Goal: Complete application form: Complete application form

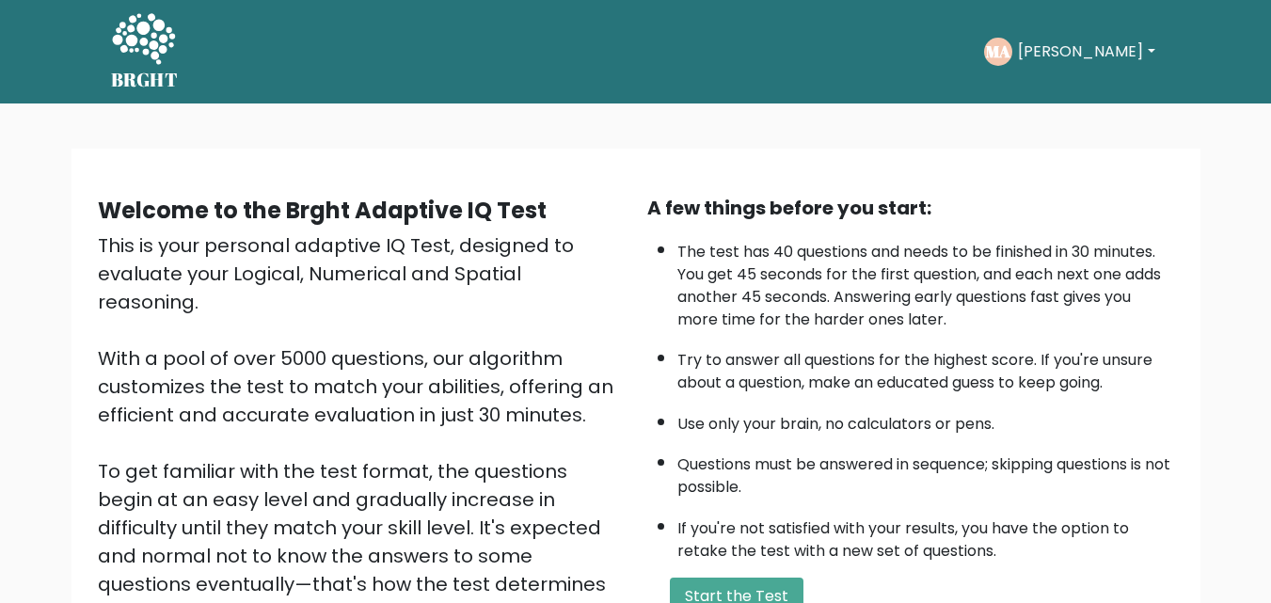
scroll to position [54, 0]
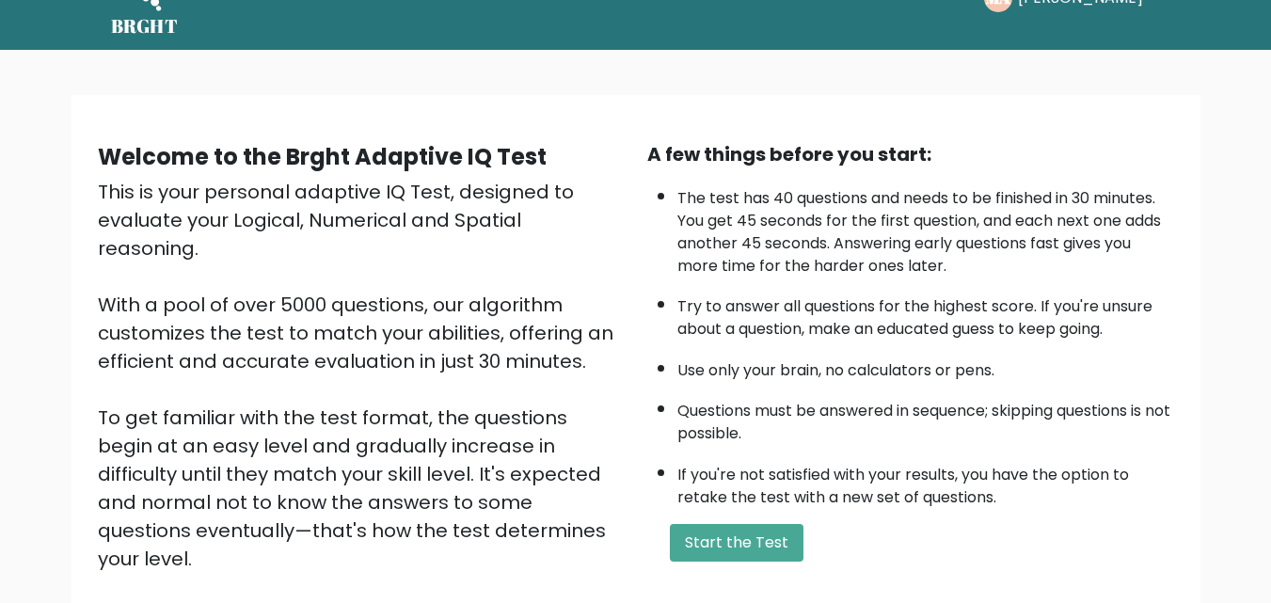
click at [921, 122] on div "Welcome to the Brght Adaptive IQ Test This is your personal adaptive IQ Test, d…" at bounding box center [636, 392] width 1129 height 595
click at [752, 542] on button "Start the Test" at bounding box center [737, 543] width 134 height 38
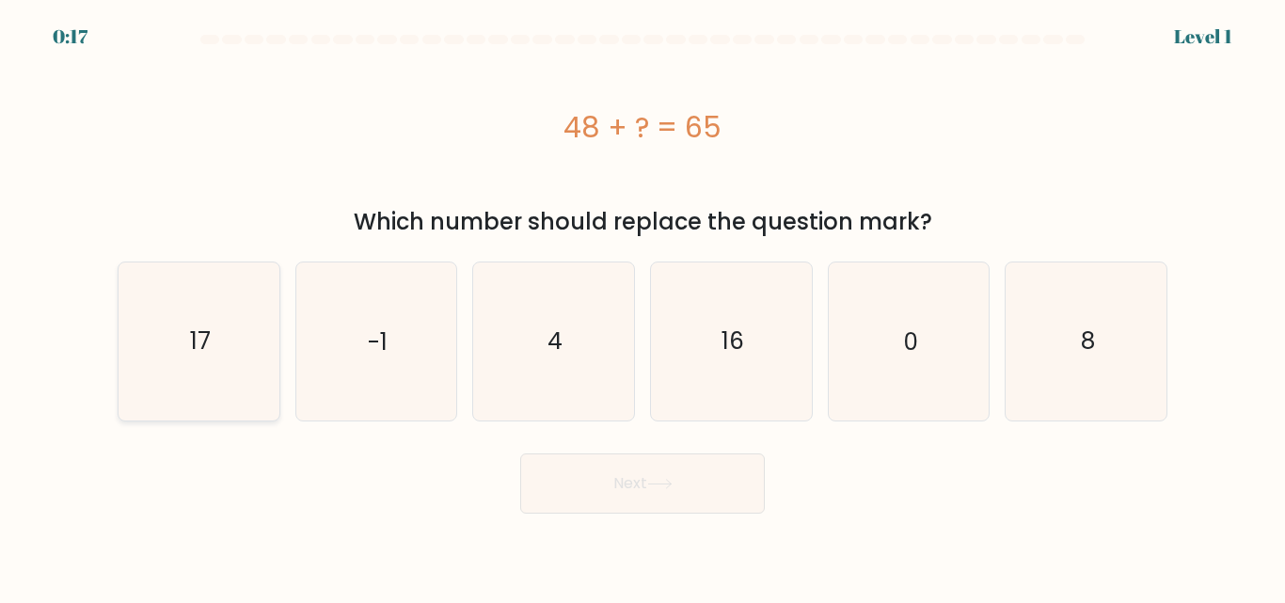
click at [207, 322] on icon "17" at bounding box center [198, 341] width 157 height 157
click at [643, 307] on input "a. 17" at bounding box center [643, 304] width 1 height 5
radio input "true"
click at [578, 492] on button "Next" at bounding box center [642, 484] width 245 height 60
click at [175, 321] on icon "17" at bounding box center [198, 340] width 155 height 155
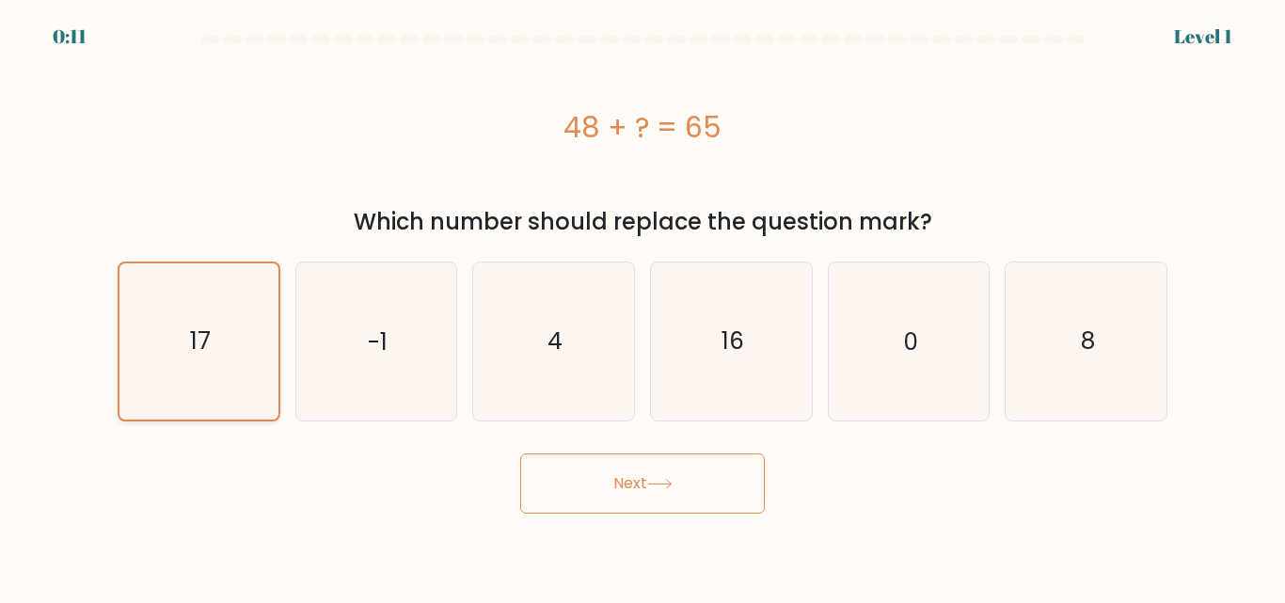
click at [643, 307] on input "a. 17" at bounding box center [643, 304] width 1 height 5
click at [557, 501] on button "Next" at bounding box center [642, 484] width 245 height 60
click at [671, 487] on icon at bounding box center [659, 484] width 23 height 8
click at [708, 493] on button "Next" at bounding box center [642, 484] width 245 height 60
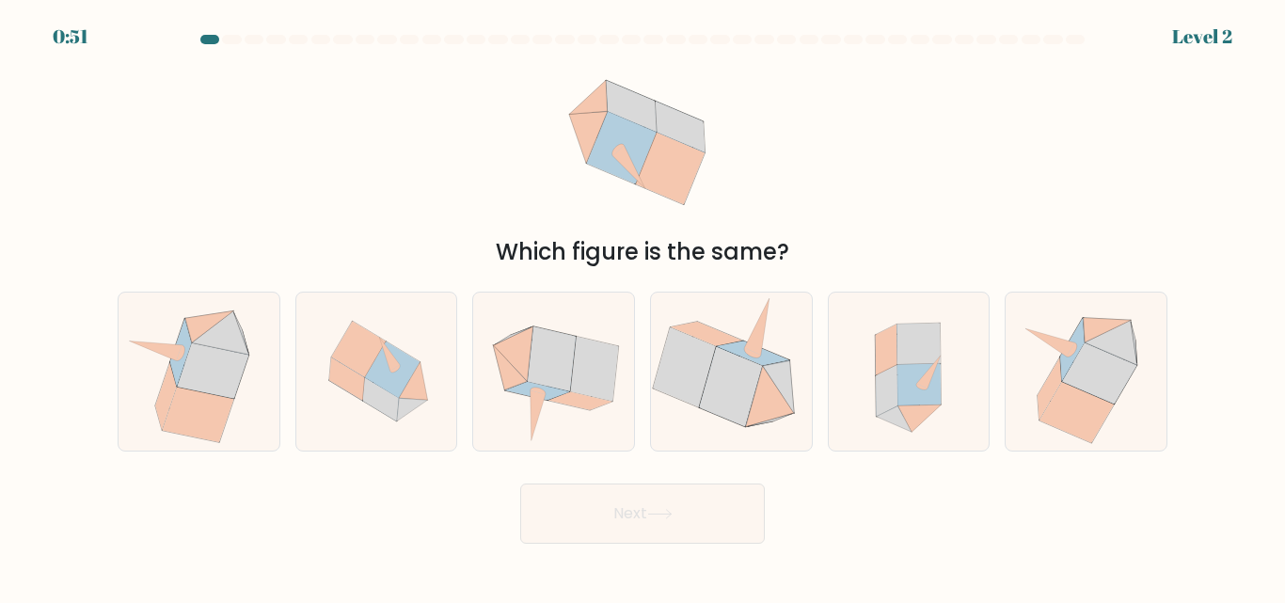
click at [673, 493] on button "Next" at bounding box center [642, 514] width 245 height 60
click at [548, 404] on icon at bounding box center [553, 372] width 161 height 157
click at [643, 307] on input "c." at bounding box center [643, 304] width 1 height 5
radio input "true"
click at [656, 509] on icon at bounding box center [659, 514] width 25 height 10
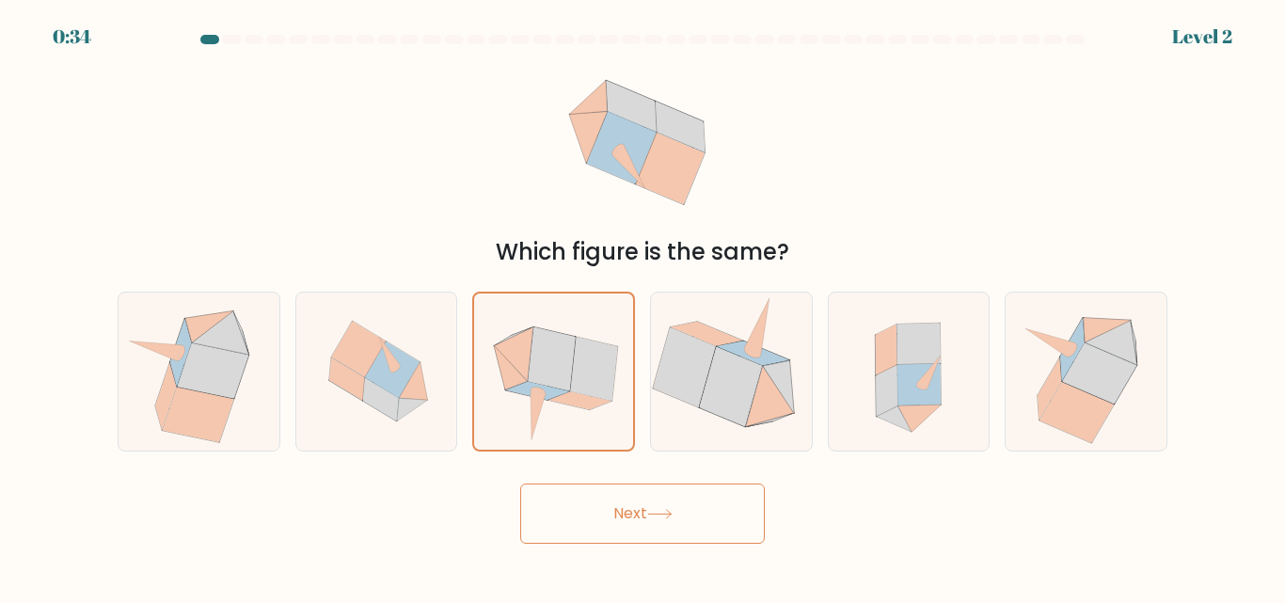
click at [682, 524] on button "Next" at bounding box center [642, 514] width 245 height 60
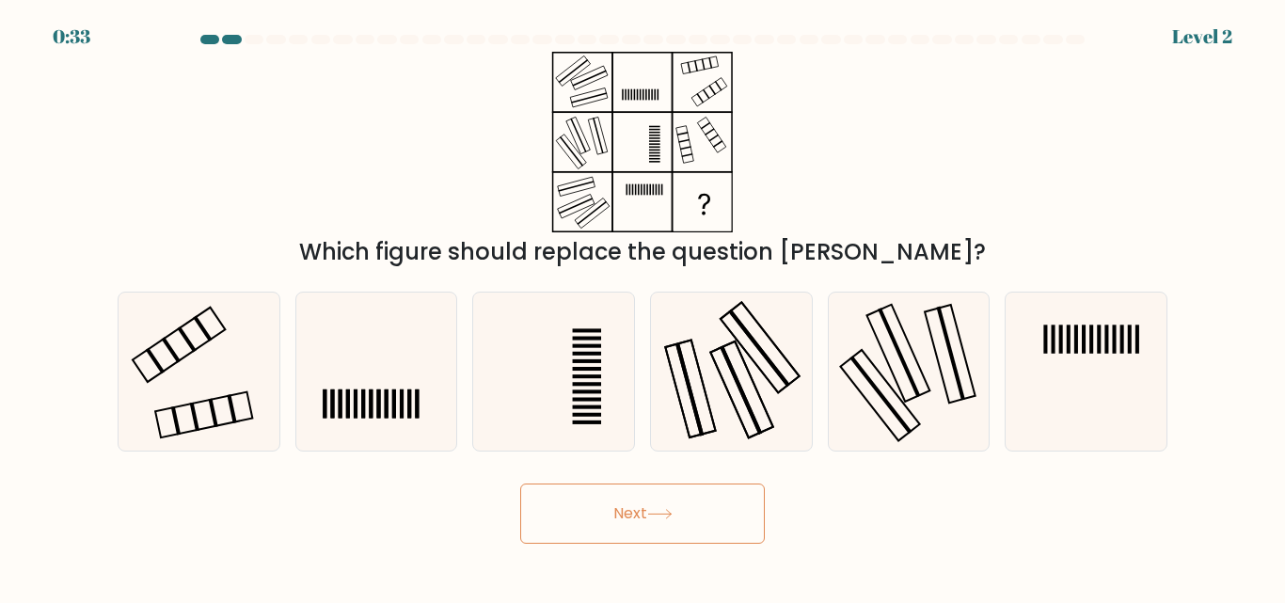
click at [726, 507] on button "Next" at bounding box center [642, 514] width 245 height 60
click at [228, 403] on icon at bounding box center [198, 371] width 157 height 157
click at [643, 307] on input "a." at bounding box center [643, 304] width 1 height 5
radio input "true"
click at [665, 507] on button "Next" at bounding box center [642, 514] width 245 height 60
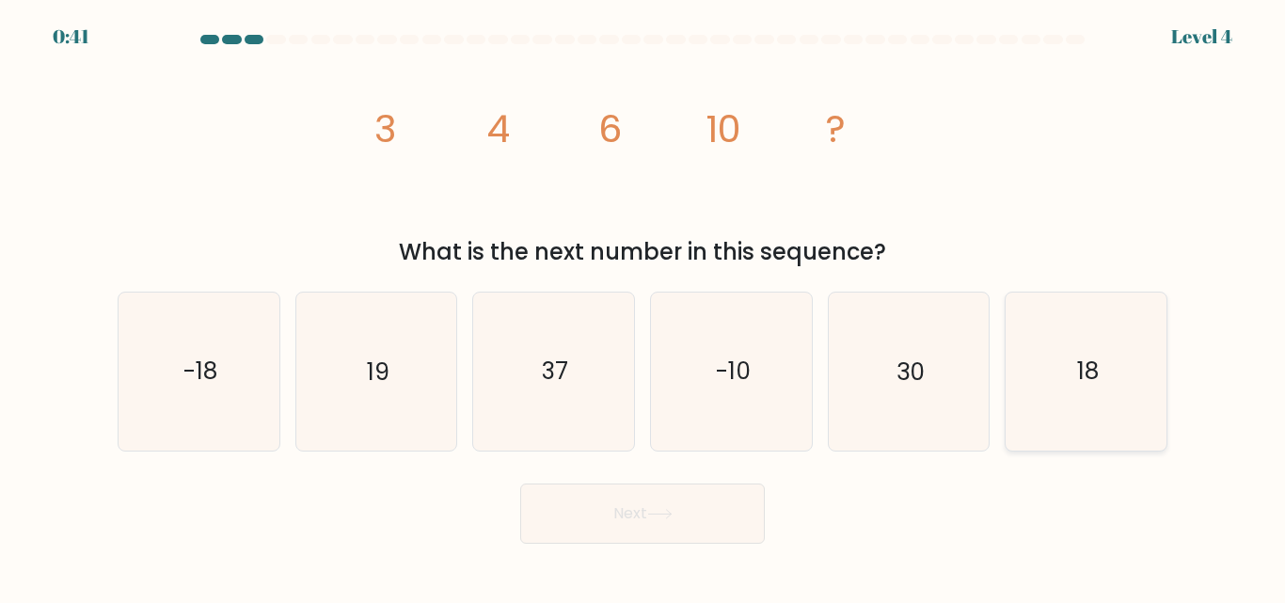
click at [1087, 366] on text "18" at bounding box center [1088, 372] width 22 height 33
click at [644, 307] on input "f. 18" at bounding box center [643, 304] width 1 height 5
radio input "true"
click at [671, 517] on icon at bounding box center [659, 514] width 23 height 8
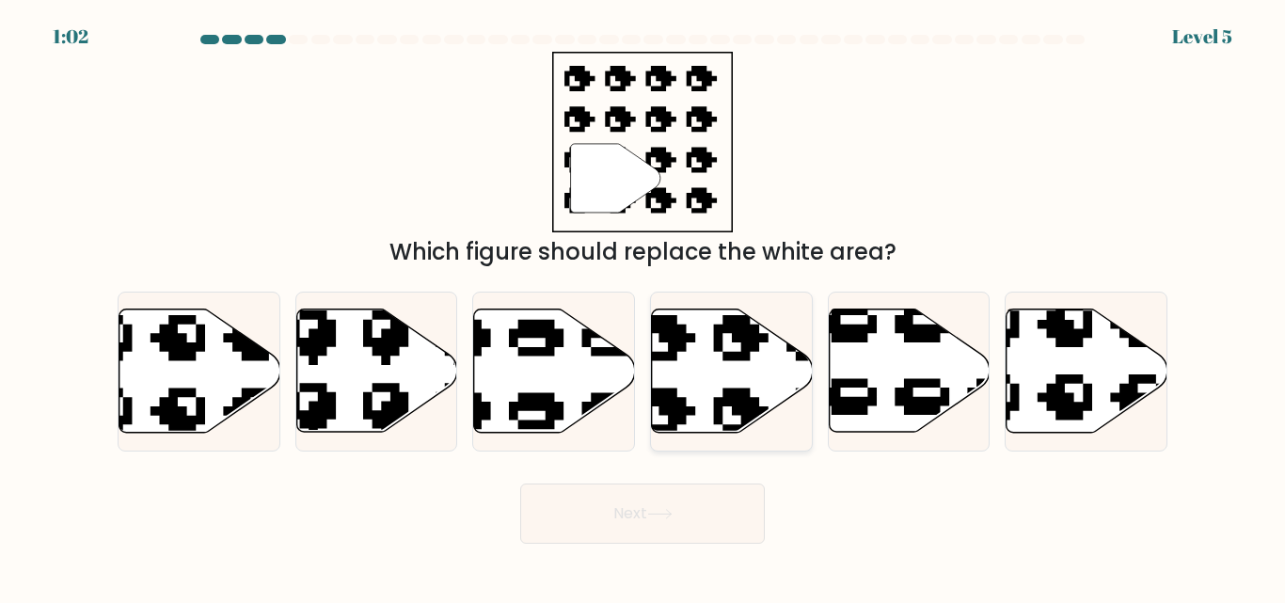
click at [736, 385] on icon at bounding box center [732, 371] width 161 height 123
click at [644, 307] on input "d." at bounding box center [643, 304] width 1 height 5
radio input "true"
click at [699, 521] on button "Next" at bounding box center [642, 514] width 245 height 60
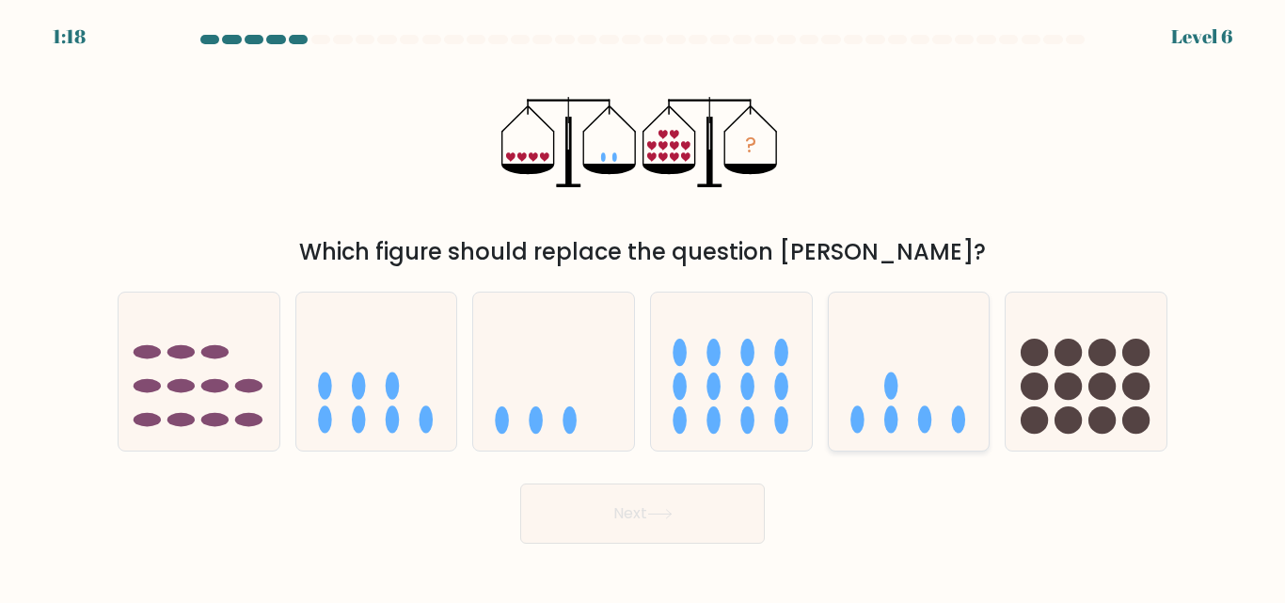
click at [919, 377] on icon at bounding box center [909, 371] width 161 height 133
click at [644, 307] on input "e." at bounding box center [643, 304] width 1 height 5
radio input "true"
click at [692, 528] on button "Next" at bounding box center [642, 514] width 245 height 60
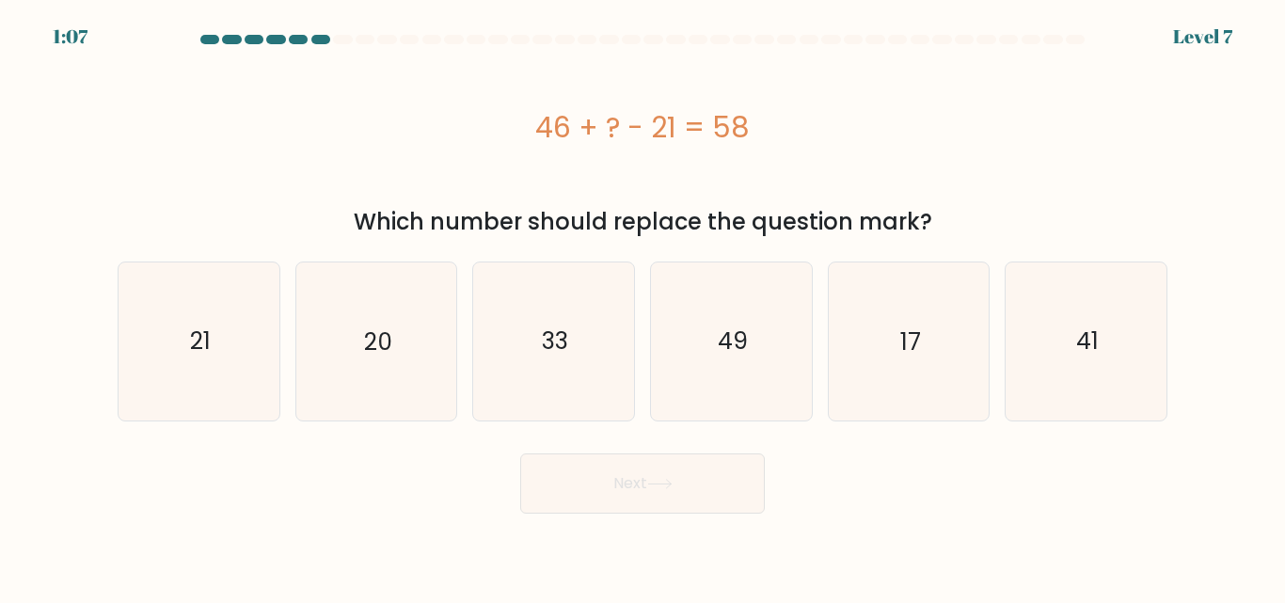
click at [379, 503] on div "Next" at bounding box center [642, 479] width 1073 height 70
click at [563, 336] on text "33" at bounding box center [555, 341] width 26 height 33
click at [643, 307] on input "c. 33" at bounding box center [643, 304] width 1 height 5
radio input "true"
click at [692, 490] on button "Next" at bounding box center [642, 484] width 245 height 60
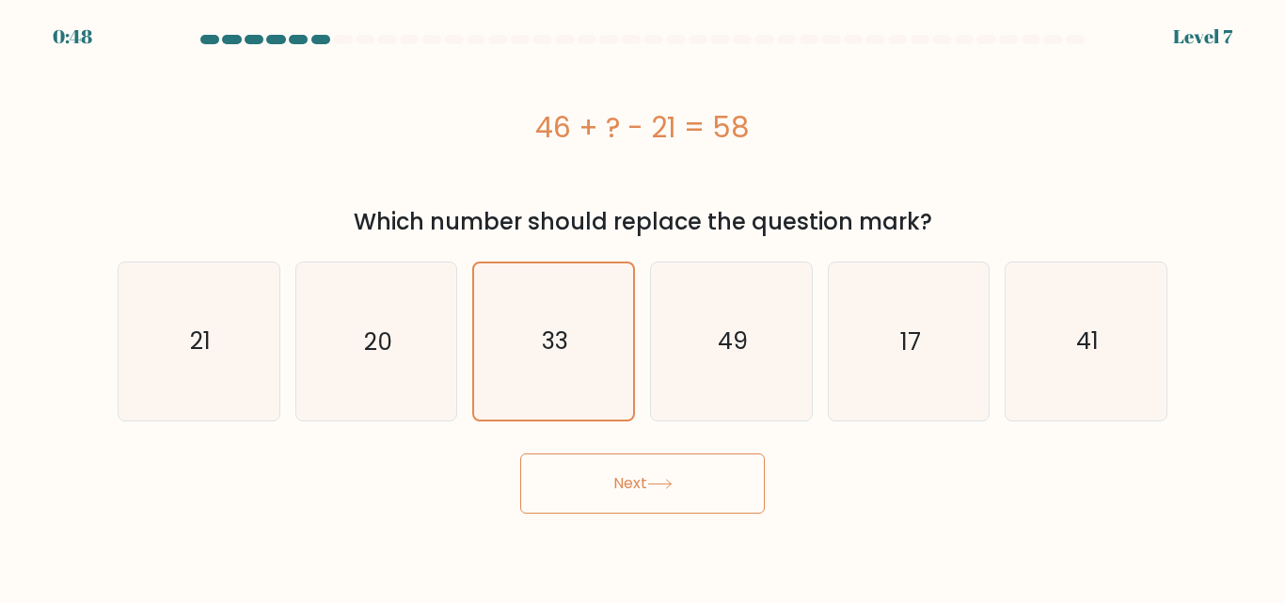
click at [605, 483] on button "Next" at bounding box center [642, 484] width 245 height 60
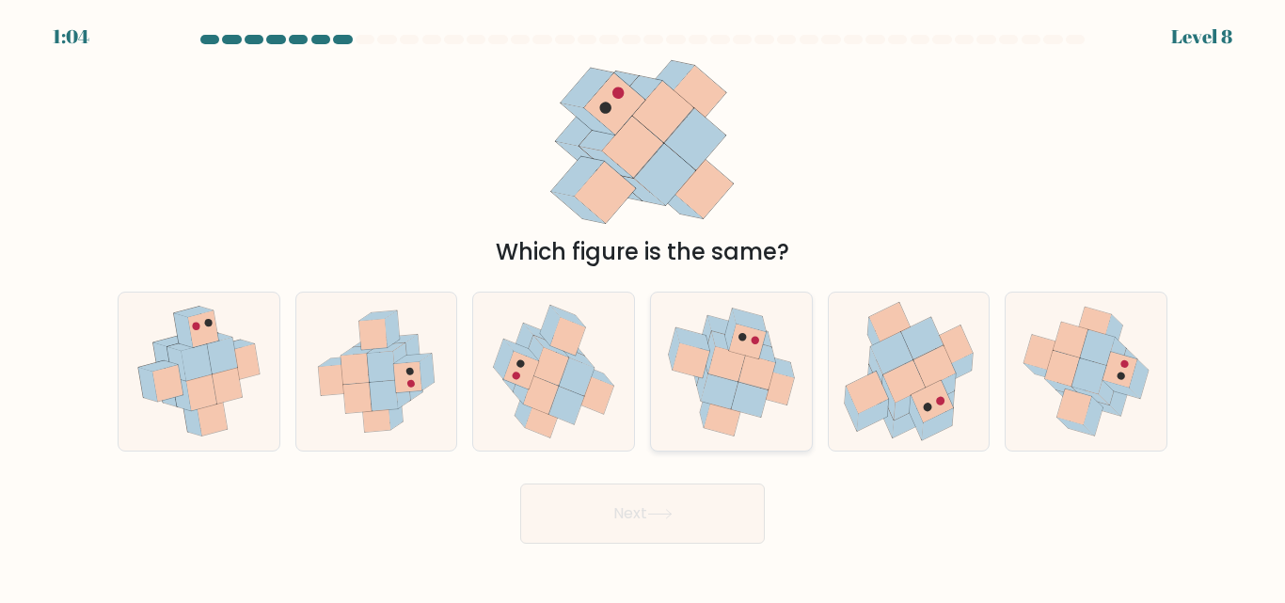
click at [741, 369] on icon at bounding box center [727, 363] width 37 height 35
click at [644, 307] on input "d." at bounding box center [643, 304] width 1 height 5
radio input "true"
click at [688, 512] on button "Next" at bounding box center [642, 514] width 245 height 60
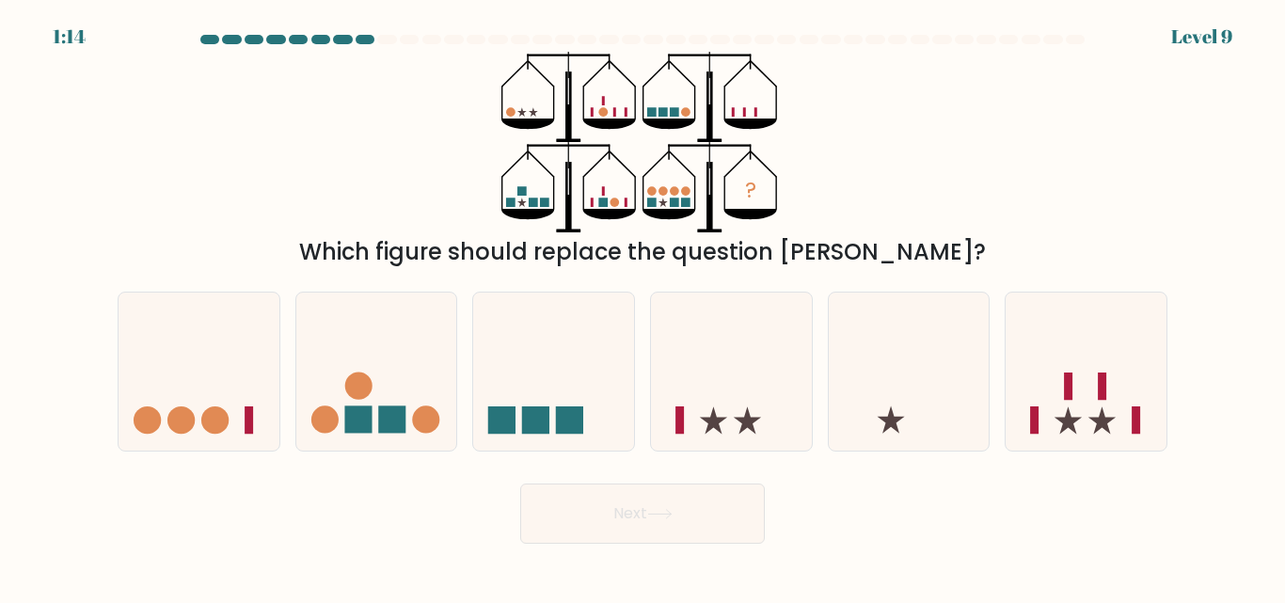
click at [896, 130] on div "? Which figure should replace the question mark?" at bounding box center [642, 160] width 1073 height 217
click at [670, 103] on icon "?" at bounding box center [643, 142] width 282 height 181
click at [1083, 415] on icon at bounding box center [1086, 371] width 161 height 133
click at [644, 307] on input "f." at bounding box center [643, 304] width 1 height 5
radio input "true"
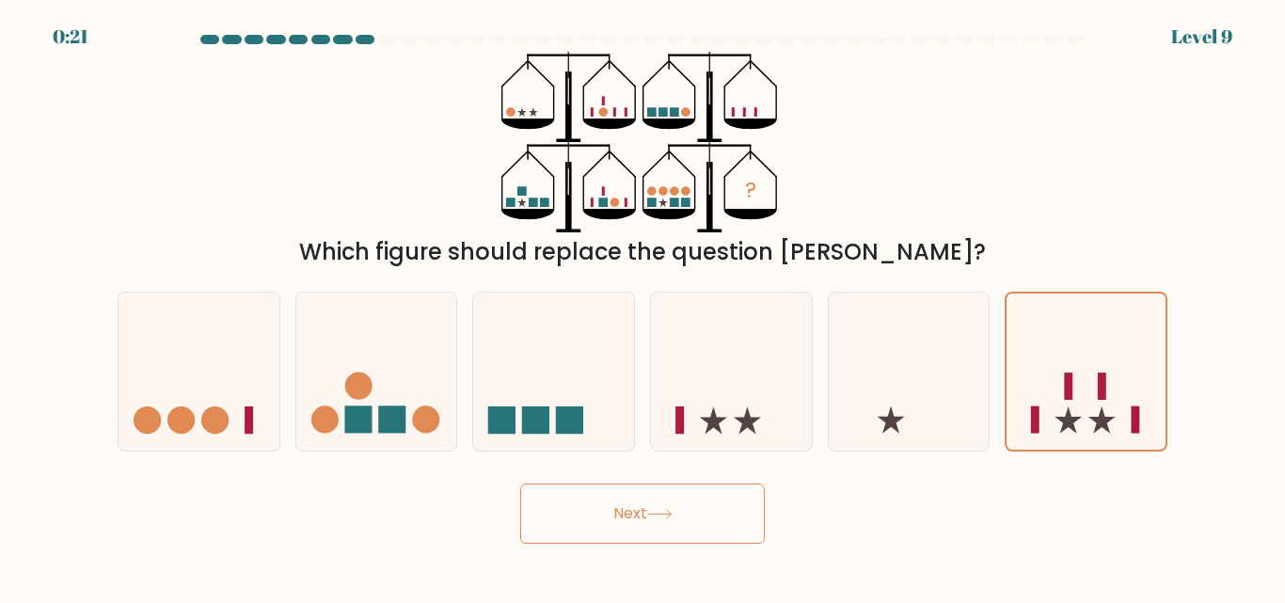
click at [704, 500] on button "Next" at bounding box center [642, 514] width 245 height 60
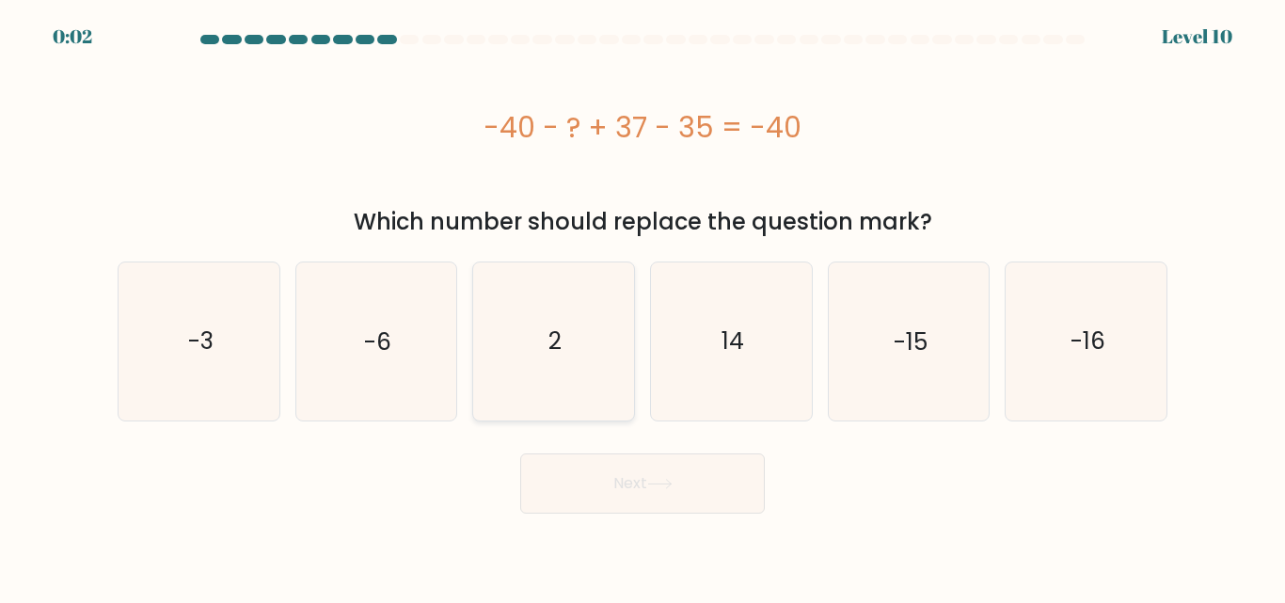
click at [521, 368] on icon "2" at bounding box center [553, 341] width 157 height 157
click at [643, 307] on input "c. 2" at bounding box center [643, 304] width 1 height 5
radio input "true"
click at [666, 475] on button "Next" at bounding box center [642, 484] width 245 height 60
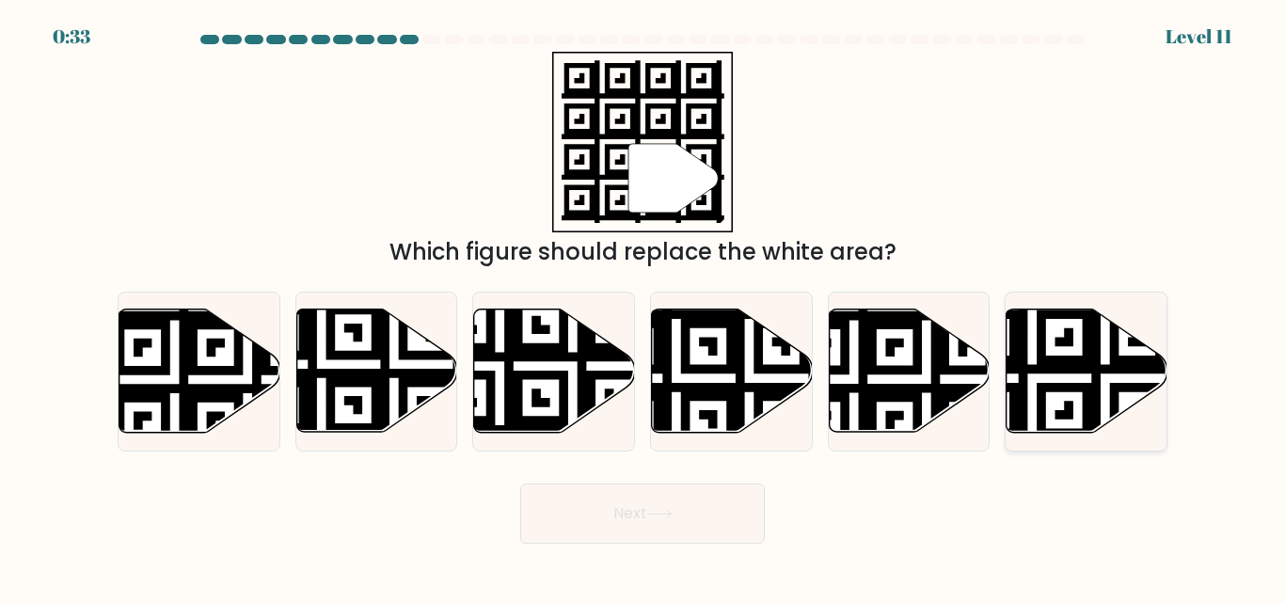
click at [1076, 379] on icon at bounding box center [1087, 371] width 161 height 123
click at [644, 307] on input "f." at bounding box center [643, 304] width 1 height 5
radio input "true"
click at [705, 521] on button "Next" at bounding box center [642, 514] width 245 height 60
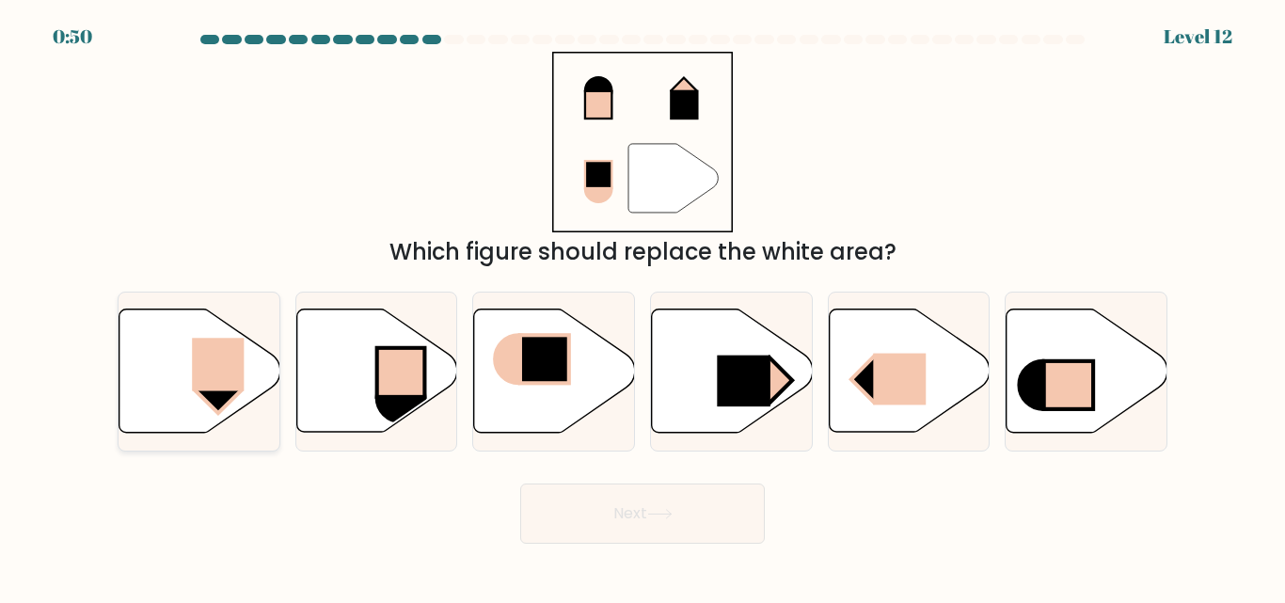
click at [183, 384] on icon at bounding box center [200, 371] width 161 height 123
click at [643, 307] on input "a." at bounding box center [643, 304] width 1 height 5
radio input "true"
click at [706, 520] on button "Next" at bounding box center [642, 514] width 245 height 60
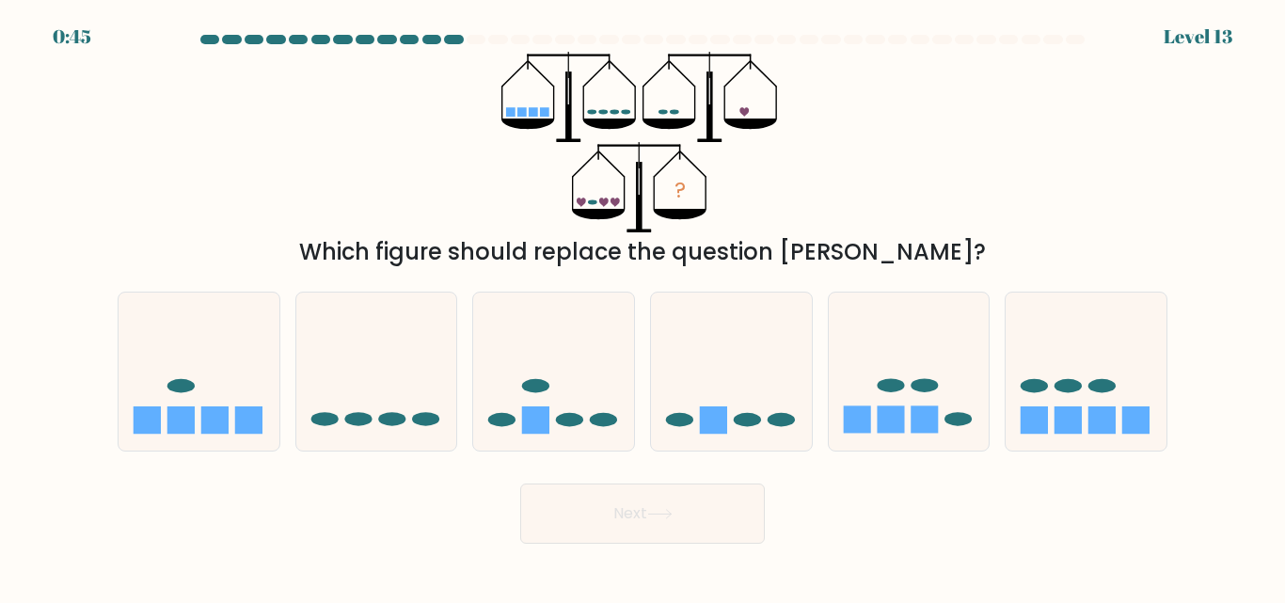
click at [730, 526] on button "Next" at bounding box center [642, 514] width 245 height 60
click at [1147, 430] on rect at bounding box center [1136, 420] width 27 height 27
click at [644, 307] on input "f." at bounding box center [643, 304] width 1 height 5
radio input "true"
click at [541, 233] on div "? Which figure should replace the question mark?" at bounding box center [642, 160] width 1073 height 217
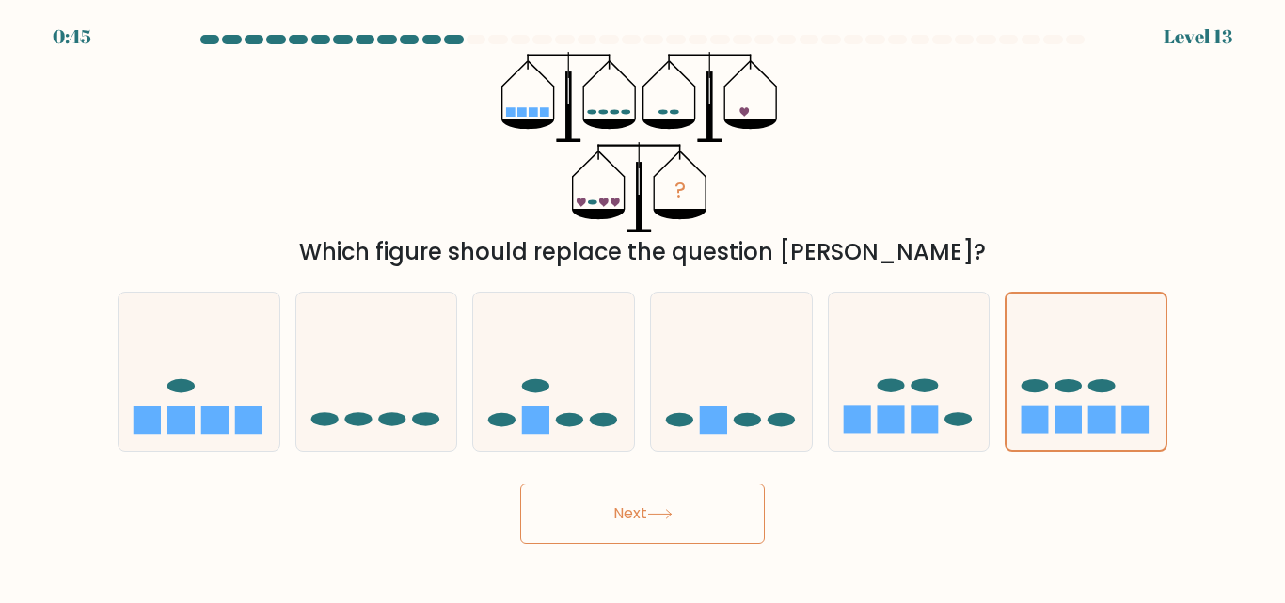
click at [557, 231] on icon "?" at bounding box center [643, 142] width 282 height 181
click at [566, 225] on icon "?" at bounding box center [643, 142] width 282 height 181
click at [466, 64] on div "? Which figure should replace the question mark?" at bounding box center [642, 160] width 1073 height 217
click at [496, 140] on div "? Which figure should replace the question mark?" at bounding box center [642, 160] width 1073 height 217
click at [605, 140] on icon "?" at bounding box center [643, 142] width 282 height 181
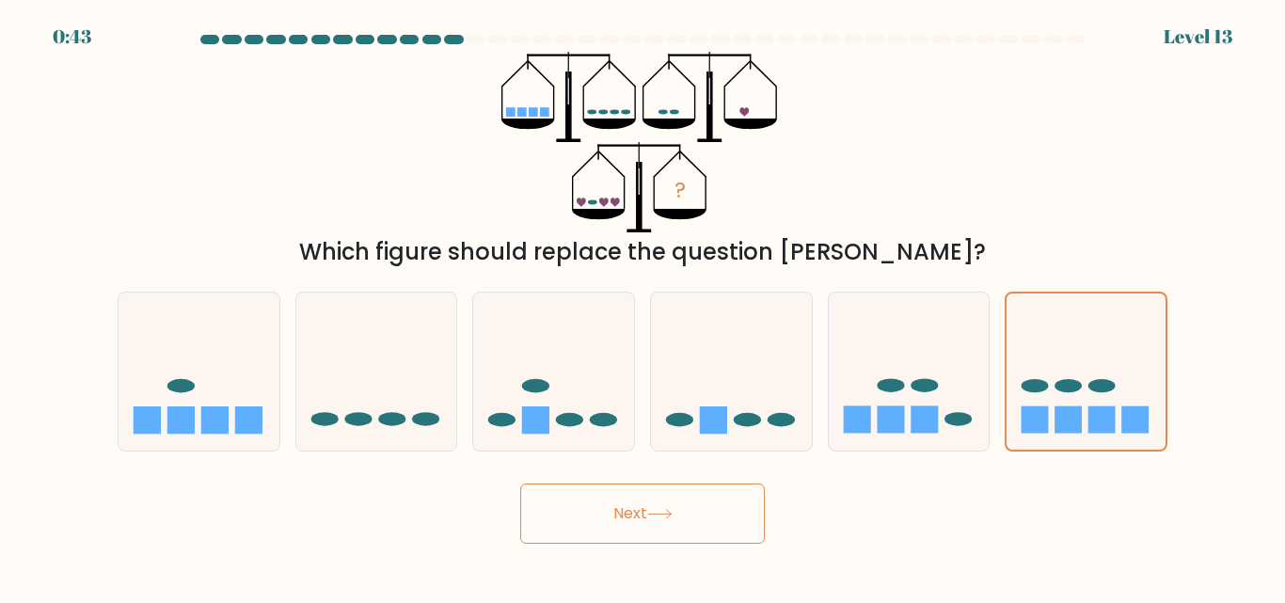
click at [585, 120] on icon at bounding box center [608, 124] width 53 height 10
click at [581, 133] on icon "?" at bounding box center [643, 142] width 282 height 181
click at [559, 207] on icon "?" at bounding box center [643, 142] width 282 height 181
click at [1091, 403] on icon at bounding box center [1086, 372] width 159 height 132
click at [644, 307] on input "f." at bounding box center [643, 304] width 1 height 5
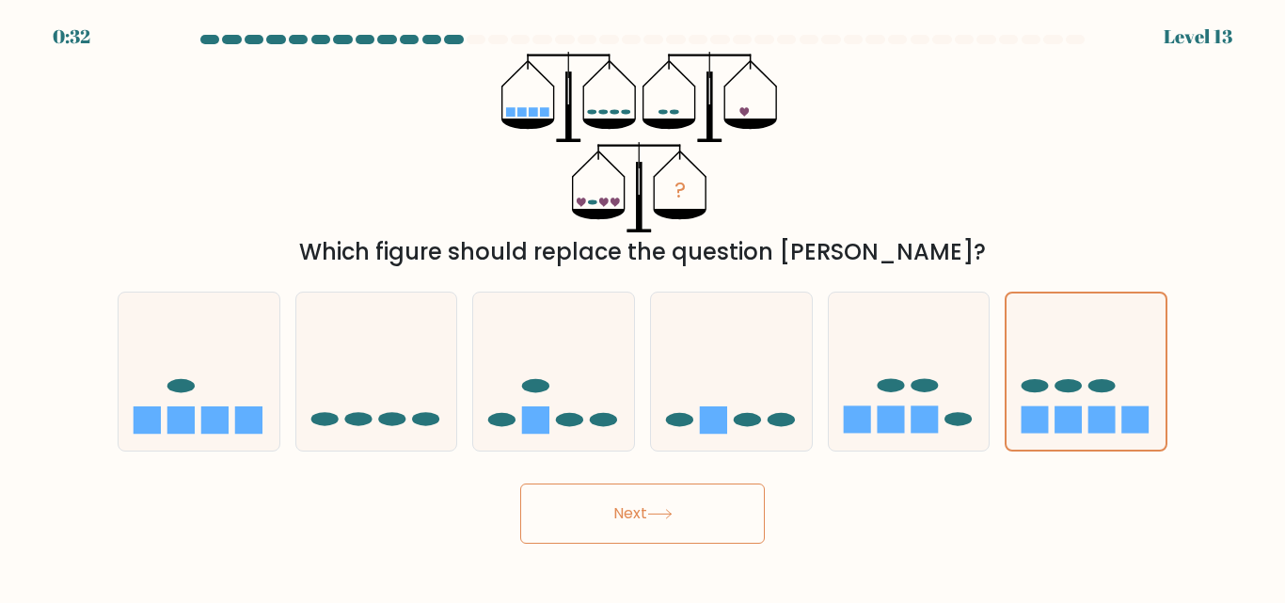
click at [712, 511] on button "Next" at bounding box center [642, 514] width 245 height 60
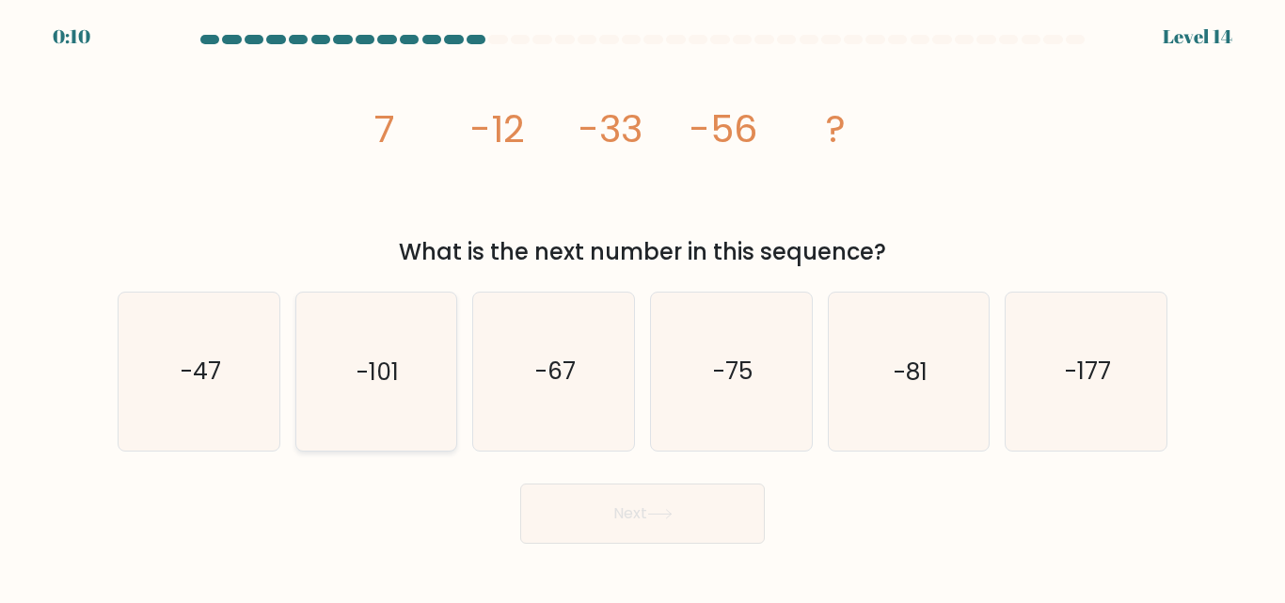
click at [423, 373] on icon "-101" at bounding box center [375, 371] width 157 height 157
click at [643, 307] on input "b. -101" at bounding box center [643, 304] width 1 height 5
radio input "true"
click at [732, 506] on button "Next" at bounding box center [642, 514] width 245 height 60
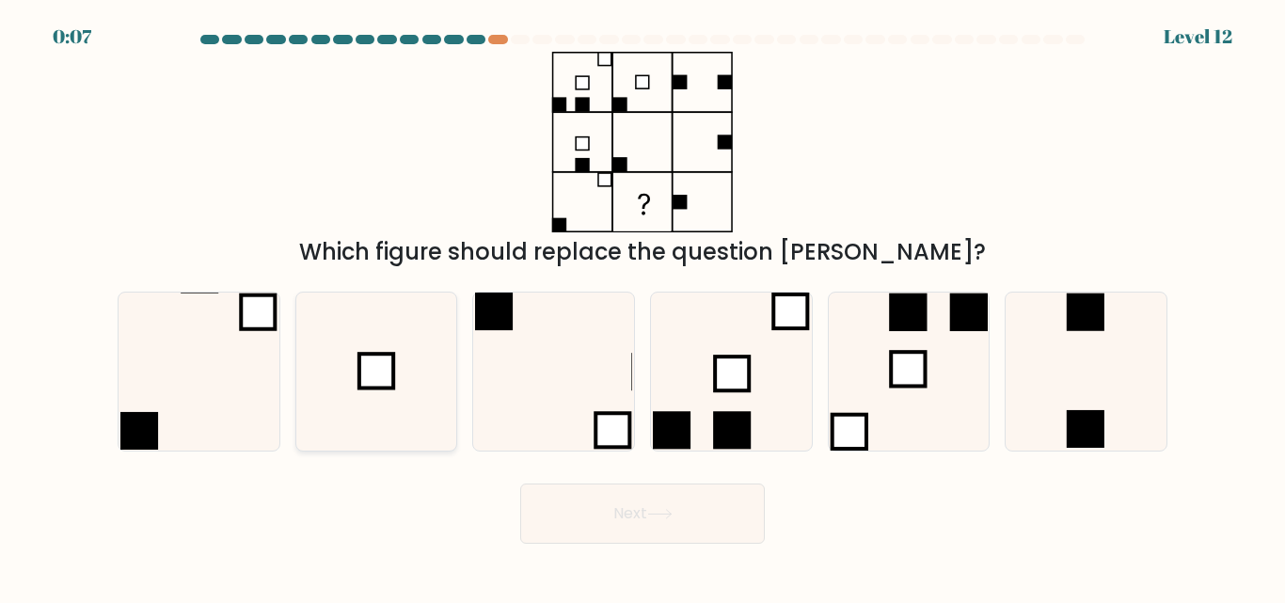
click at [421, 398] on icon at bounding box center [375, 371] width 157 height 157
click at [643, 307] on input "b." at bounding box center [643, 304] width 1 height 5
radio input "true"
click at [583, 353] on icon at bounding box center [553, 371] width 157 height 157
click at [643, 307] on input "c." at bounding box center [643, 304] width 1 height 5
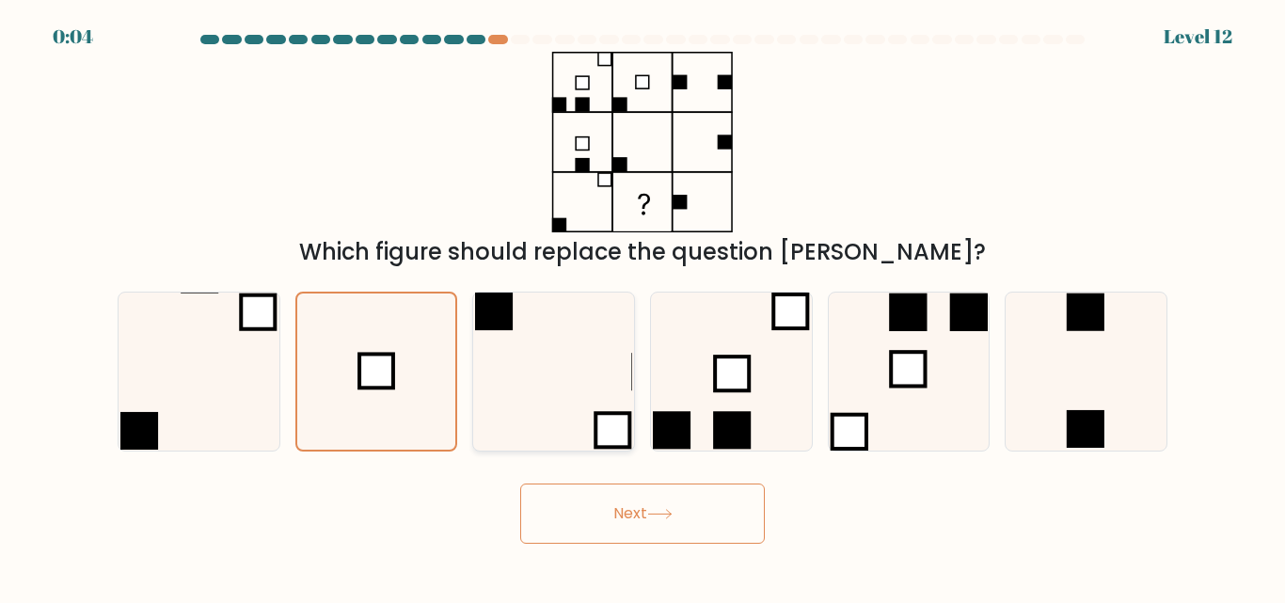
radio input "true"
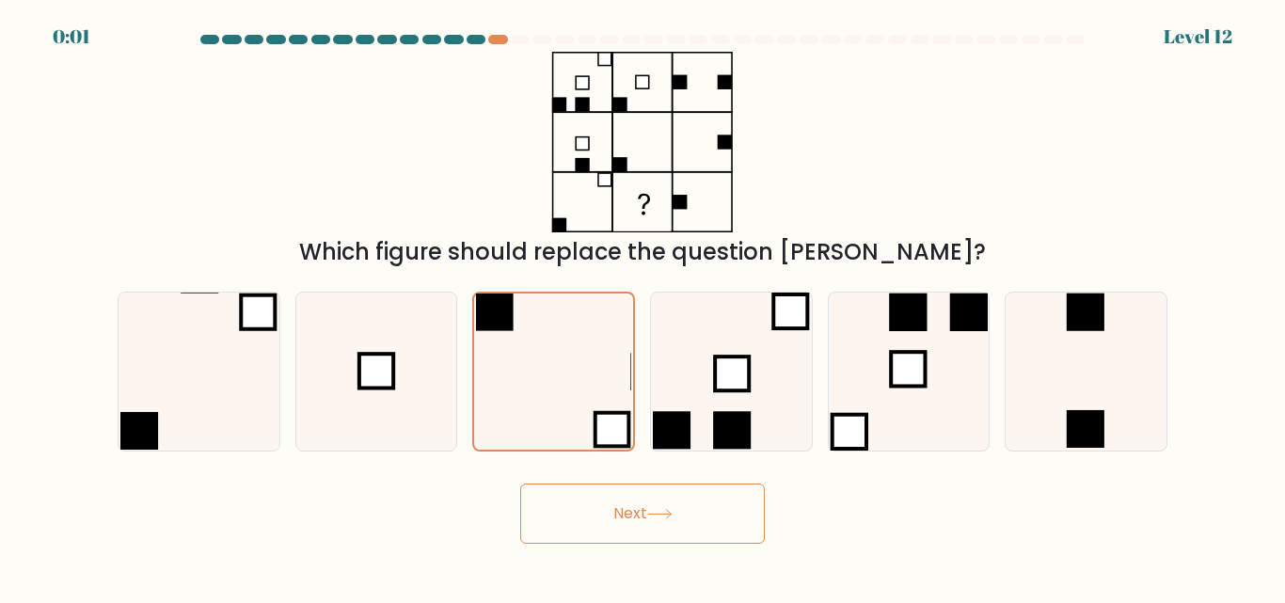
click at [717, 542] on button "Next" at bounding box center [642, 514] width 245 height 60
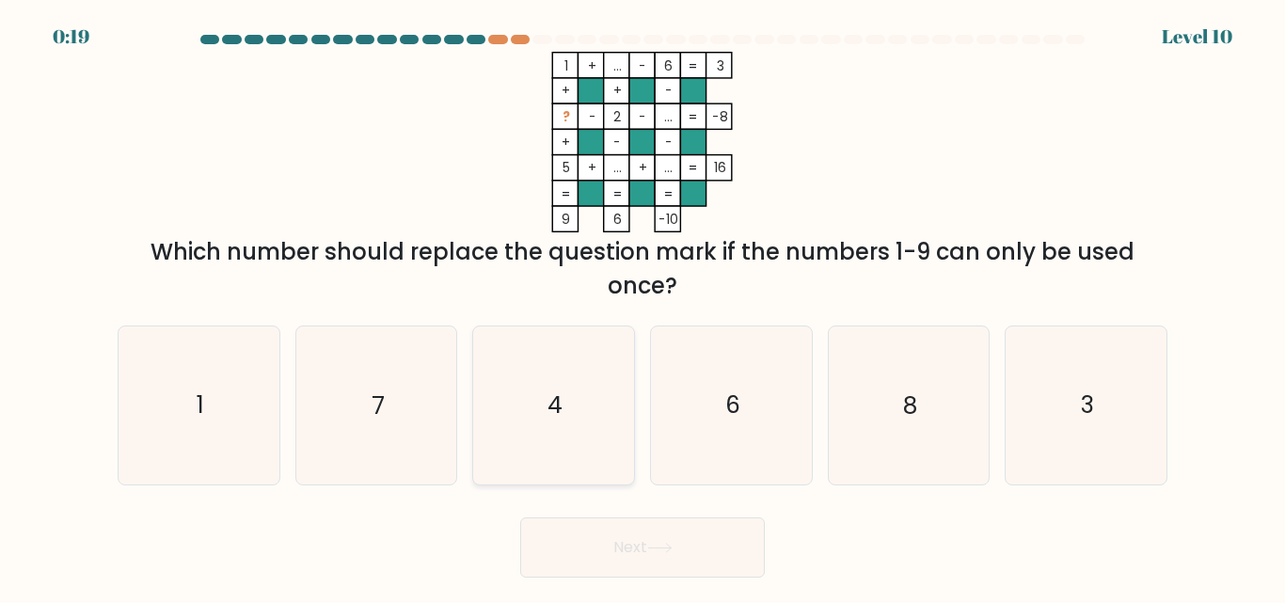
click at [606, 408] on icon "4" at bounding box center [553, 405] width 157 height 157
click at [643, 307] on input "c. 4" at bounding box center [643, 304] width 1 height 5
radio input "true"
click at [670, 539] on button "Next" at bounding box center [642, 548] width 245 height 60
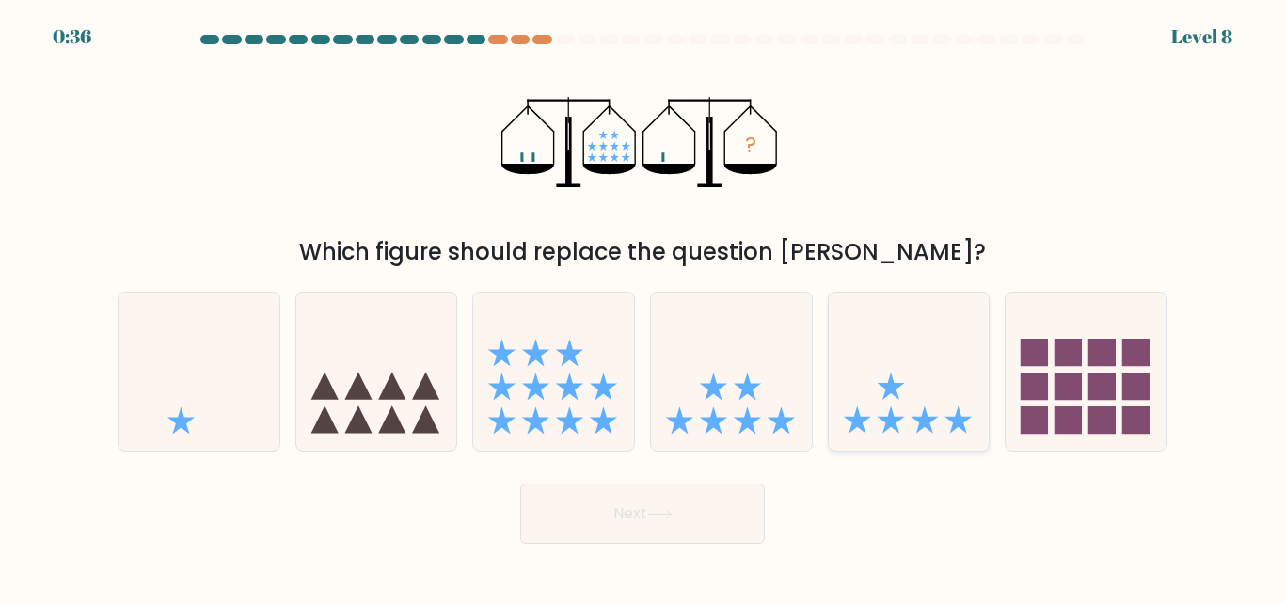
click at [895, 337] on icon at bounding box center [909, 371] width 161 height 133
click at [644, 307] on input "e." at bounding box center [643, 304] width 1 height 5
radio input "true"
click at [730, 533] on button "Next" at bounding box center [642, 514] width 245 height 60
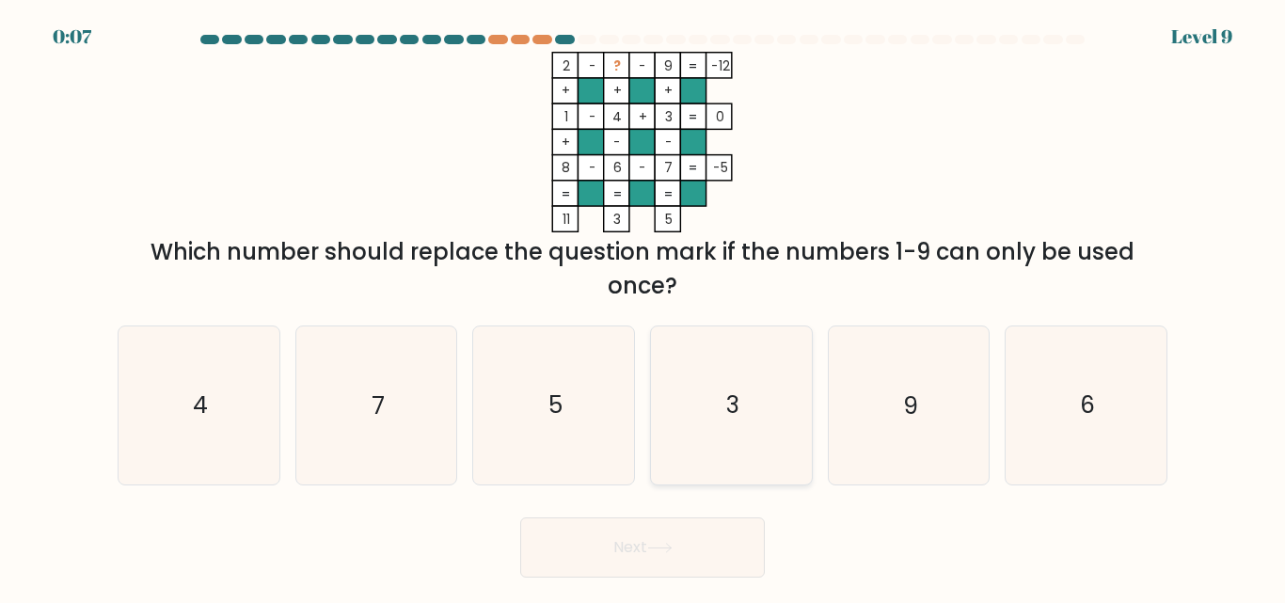
click at [714, 411] on icon "3" at bounding box center [731, 405] width 157 height 157
click at [644, 307] on input "d. 3" at bounding box center [643, 304] width 1 height 5
radio input "true"
click at [679, 553] on button "Next" at bounding box center [642, 548] width 245 height 60
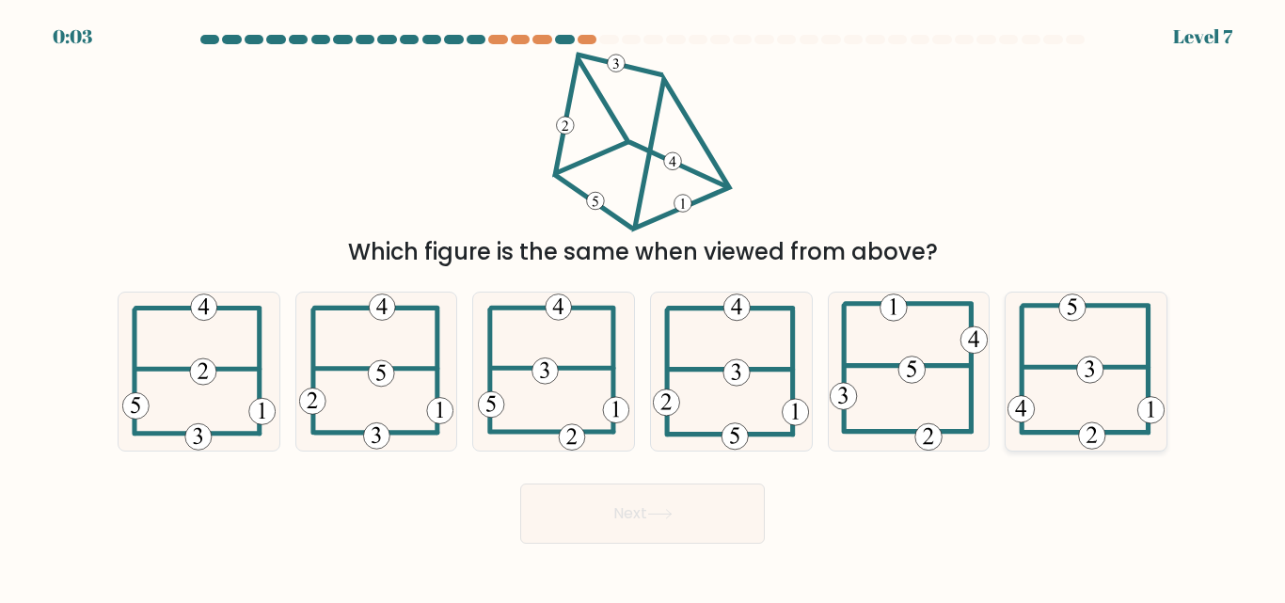
click at [1076, 363] on icon at bounding box center [1087, 371] width 158 height 157
click at [644, 307] on input "f." at bounding box center [643, 304] width 1 height 5
radio input "true"
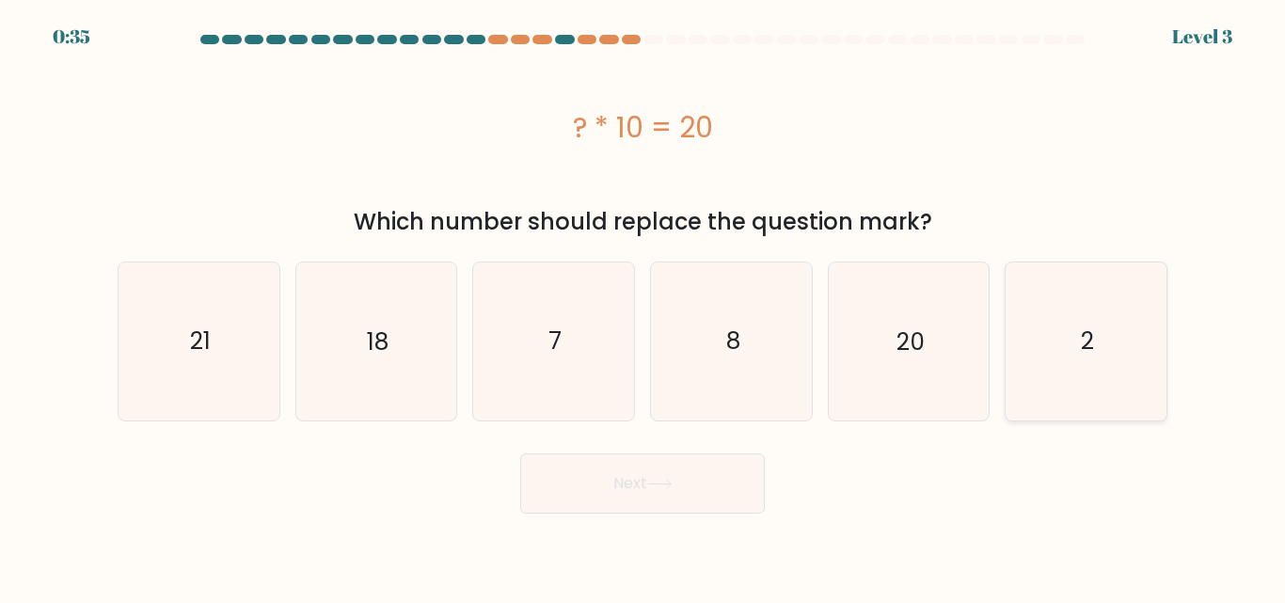
click at [1084, 327] on text "2" at bounding box center [1087, 341] width 13 height 33
click at [644, 307] on input "f. 2" at bounding box center [643, 304] width 1 height 5
radio input "true"
click at [720, 496] on button "Next" at bounding box center [642, 484] width 245 height 60
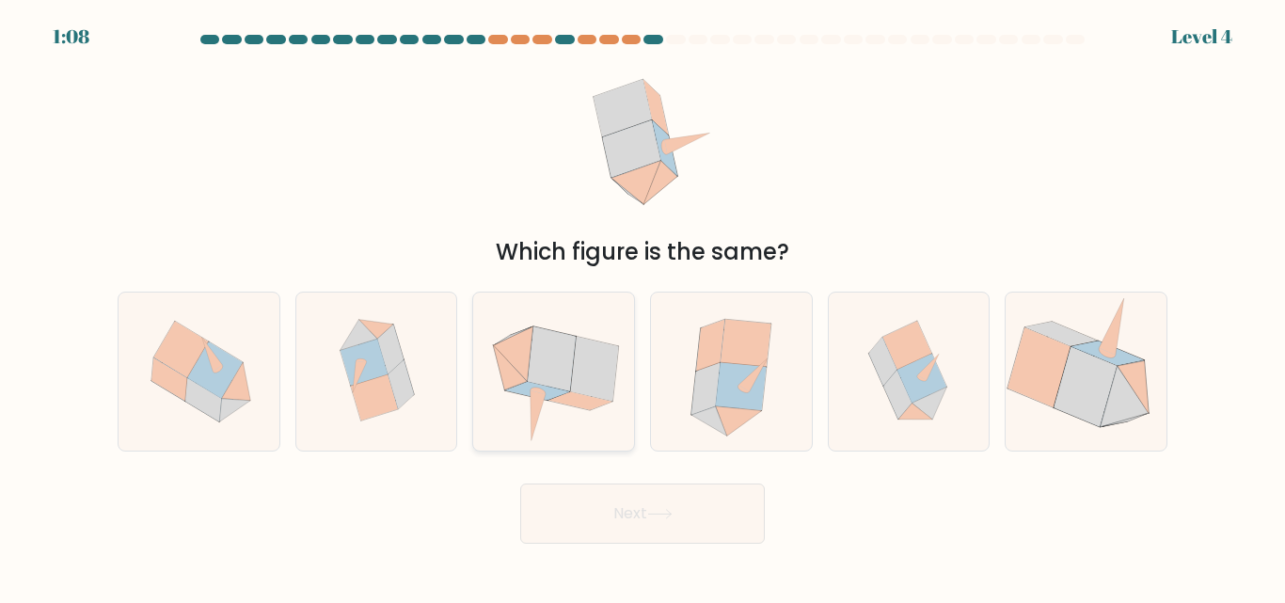
click at [560, 420] on icon at bounding box center [553, 372] width 161 height 157
click at [643, 307] on input "c." at bounding box center [643, 304] width 1 height 5
radio input "true"
click at [655, 534] on button "Next" at bounding box center [642, 514] width 245 height 60
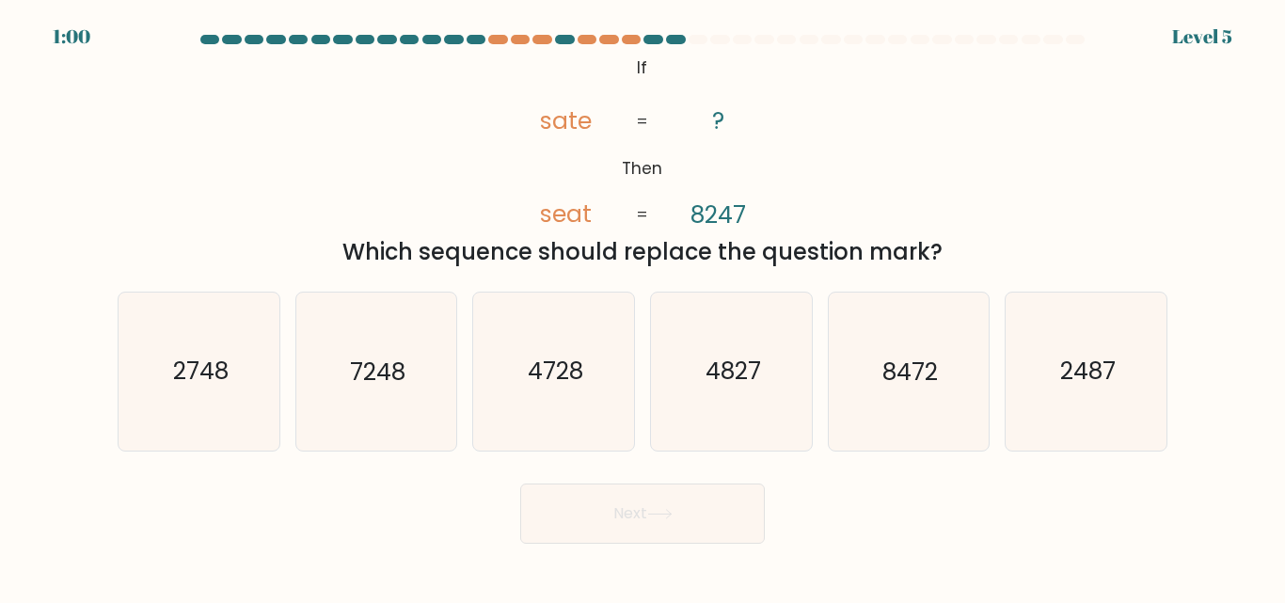
click at [662, 516] on icon at bounding box center [659, 514] width 25 height 10
click at [926, 411] on icon "8472" at bounding box center [908, 371] width 157 height 157
click at [644, 307] on input "e. 8472" at bounding box center [643, 304] width 1 height 5
radio input "true"
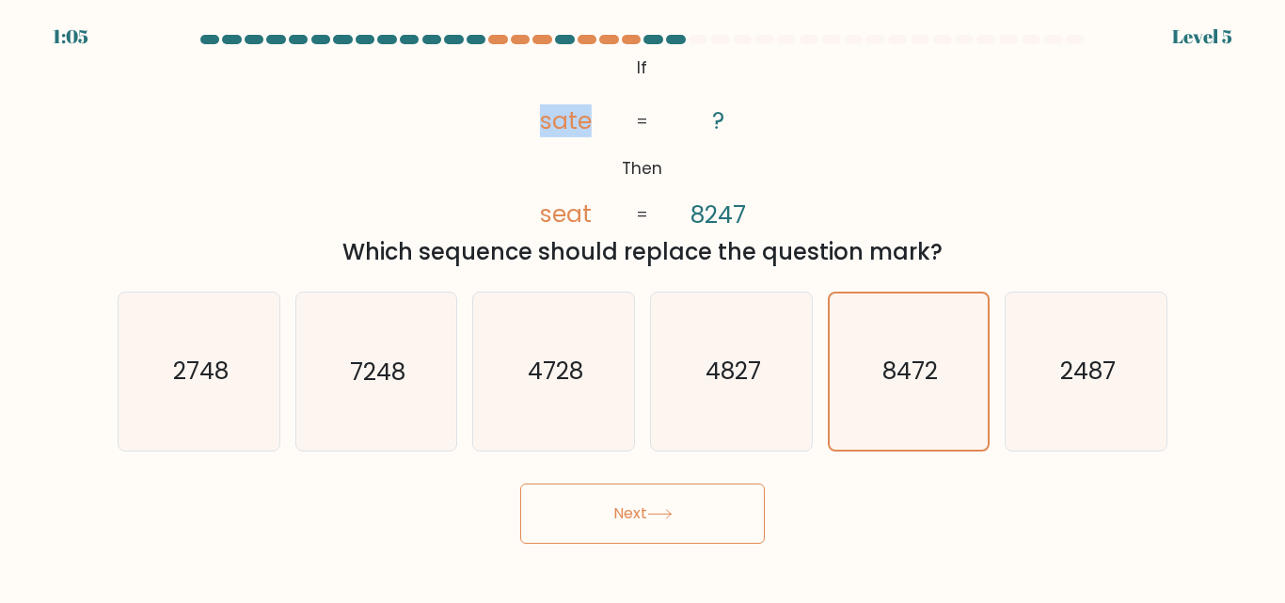
click at [417, 157] on div "@import url('https://fonts.googleapis.com/css?family=Abril+Fatface:400,100,100i…" at bounding box center [642, 160] width 1073 height 217
click at [720, 515] on button "Next" at bounding box center [642, 514] width 245 height 60
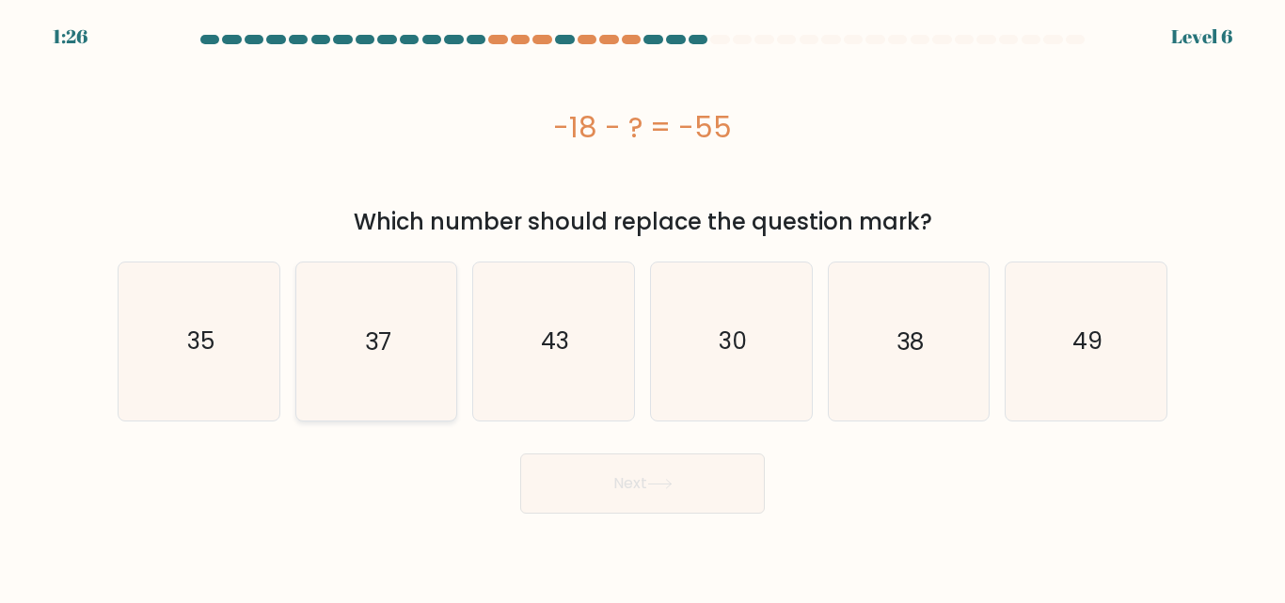
click at [386, 338] on text "37" at bounding box center [378, 341] width 26 height 33
click at [643, 307] on input "b. 37" at bounding box center [643, 304] width 1 height 5
radio input "true"
click at [649, 480] on button "Next" at bounding box center [642, 484] width 245 height 60
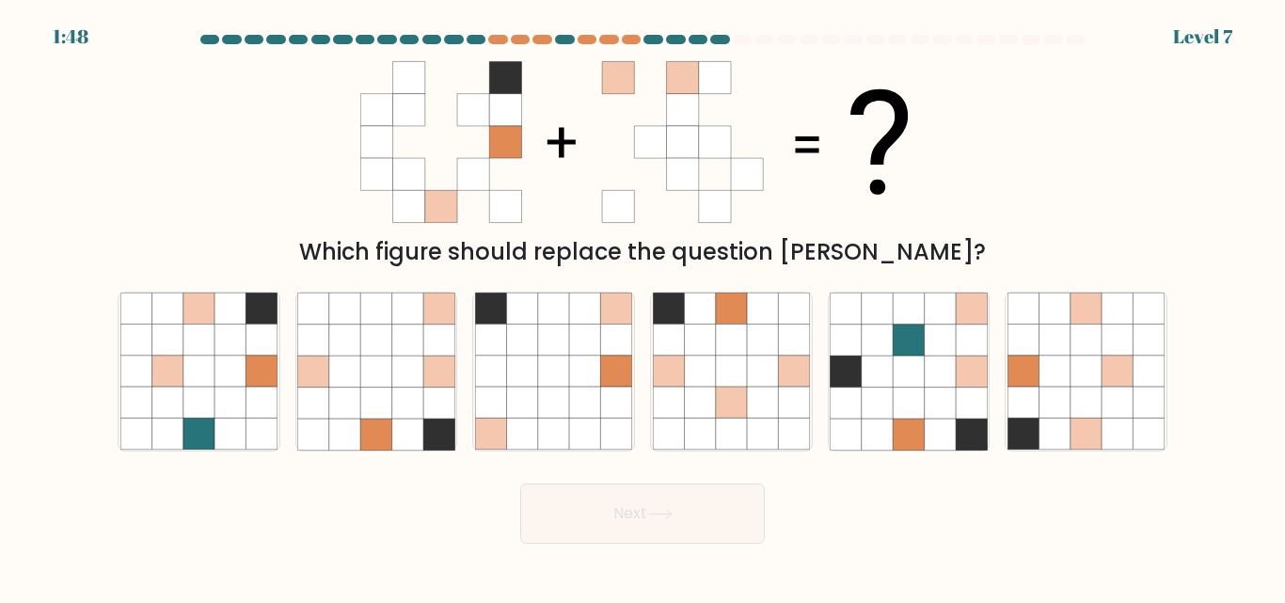
click at [348, 65] on div "Which figure should replace the question mark?" at bounding box center [642, 160] width 1073 height 217
click at [1090, 357] on icon at bounding box center [1086, 372] width 31 height 31
click at [644, 307] on input "f." at bounding box center [643, 304] width 1 height 5
radio input "true"
click at [675, 507] on button "Next" at bounding box center [642, 514] width 245 height 60
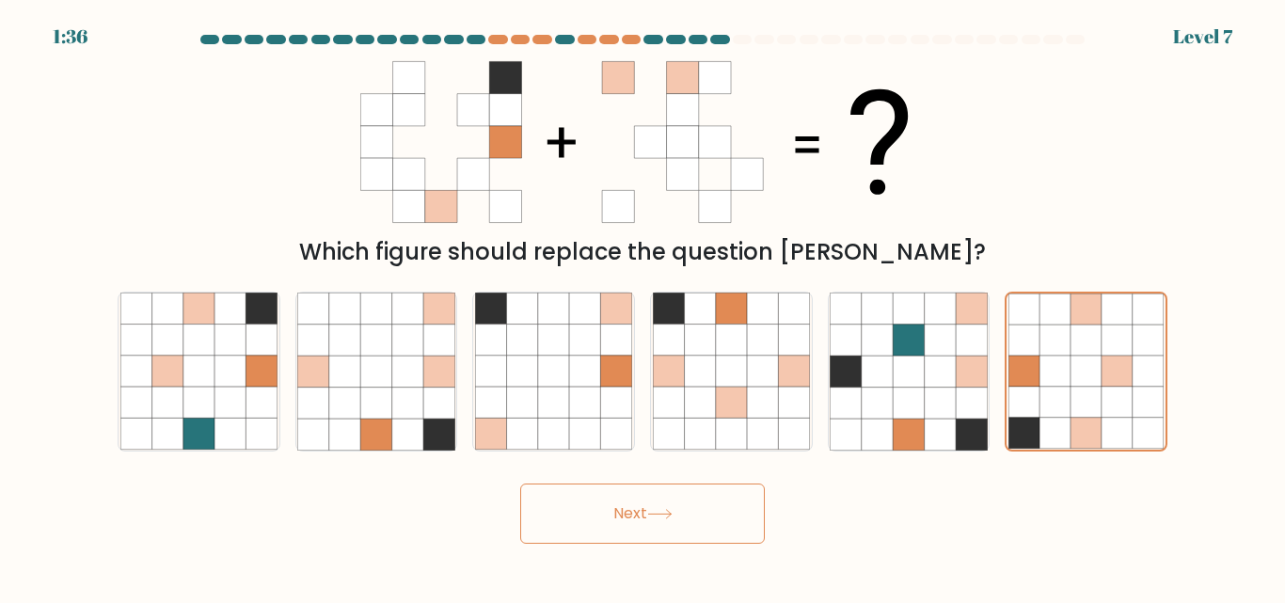
click at [675, 507] on button "Next" at bounding box center [642, 514] width 245 height 60
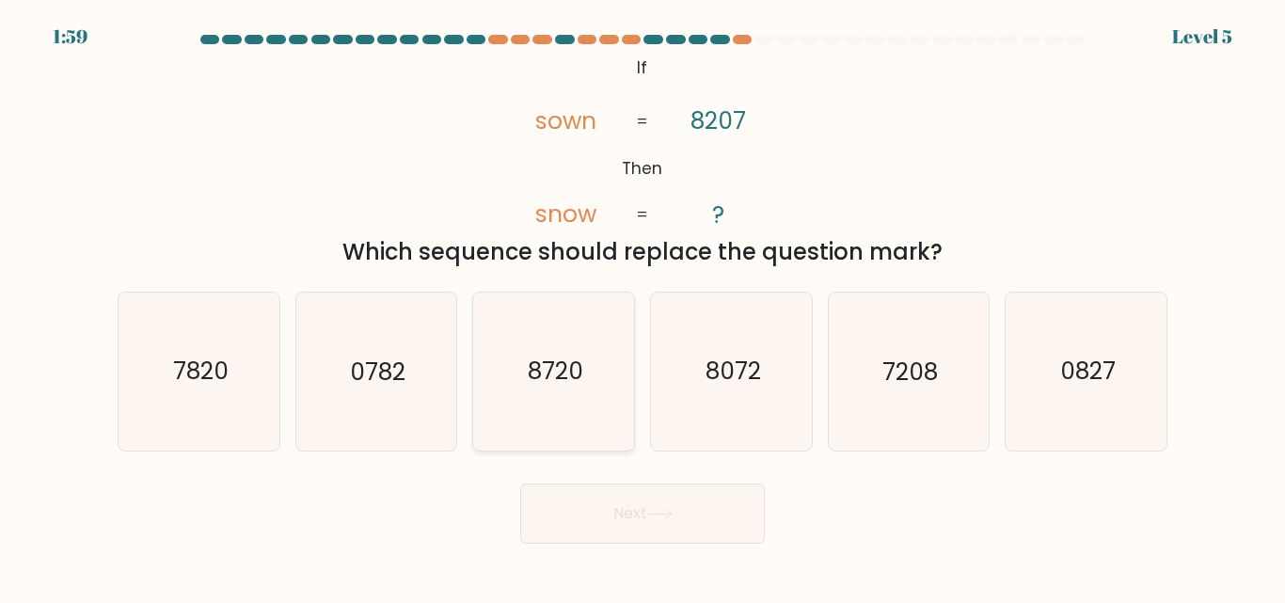
click at [564, 414] on icon "8720" at bounding box center [553, 371] width 157 height 157
click at [643, 307] on input "c. 8720" at bounding box center [643, 304] width 1 height 5
radio input "true"
click at [636, 524] on button "Next" at bounding box center [642, 514] width 245 height 60
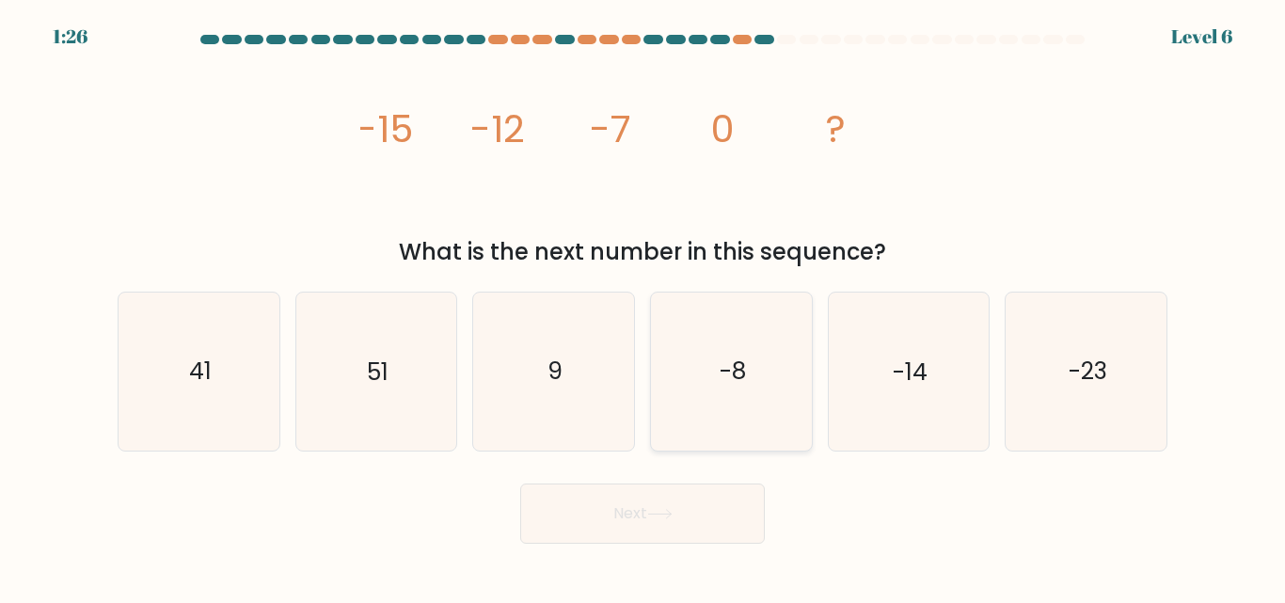
click at [733, 383] on text "-8" at bounding box center [733, 372] width 26 height 33
click at [644, 307] on input "d. -8" at bounding box center [643, 304] width 1 height 5
radio input "true"
click at [670, 513] on icon at bounding box center [659, 514] width 25 height 10
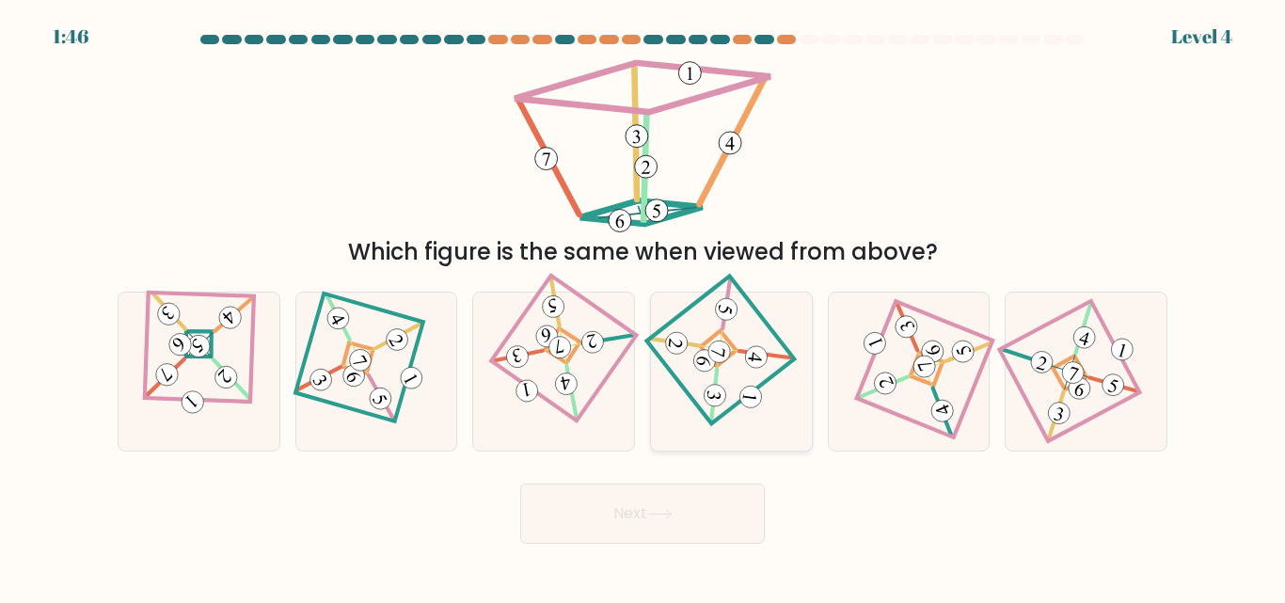
click at [712, 390] on 875 at bounding box center [715, 395] width 24 height 24
click at [644, 307] on input "d." at bounding box center [643, 304] width 1 height 5
radio input "true"
click at [673, 509] on icon at bounding box center [659, 514] width 25 height 10
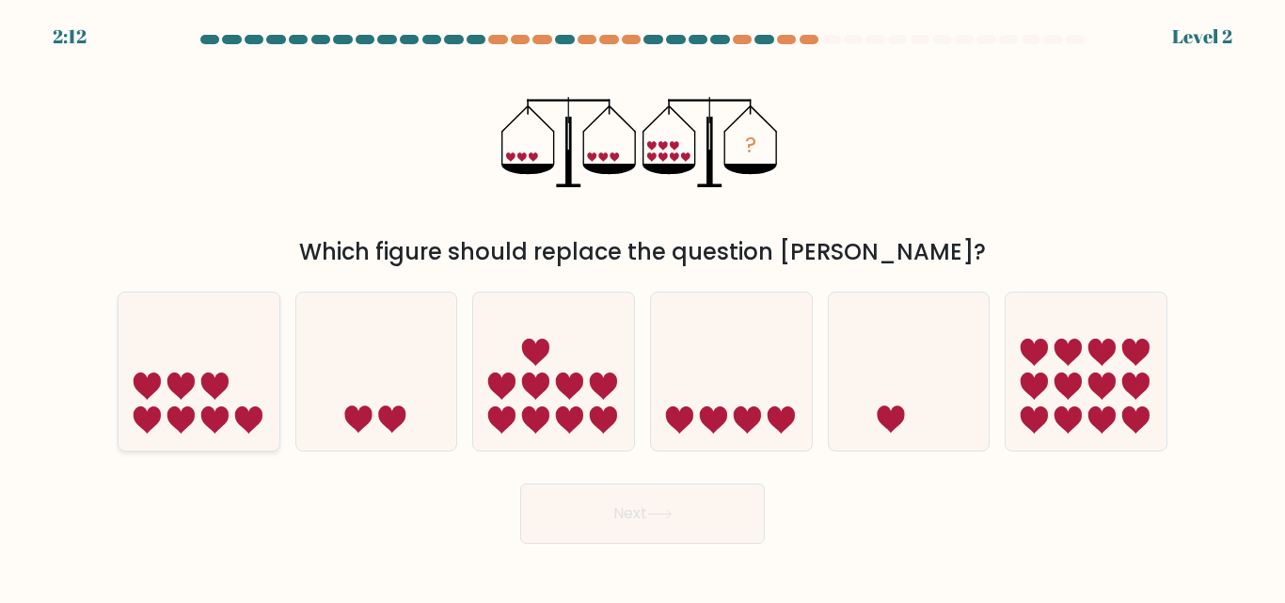
click at [218, 428] on icon at bounding box center [214, 420] width 27 height 27
click at [643, 307] on input "a." at bounding box center [643, 304] width 1 height 5
radio input "true"
click at [641, 514] on button "Next" at bounding box center [642, 514] width 245 height 60
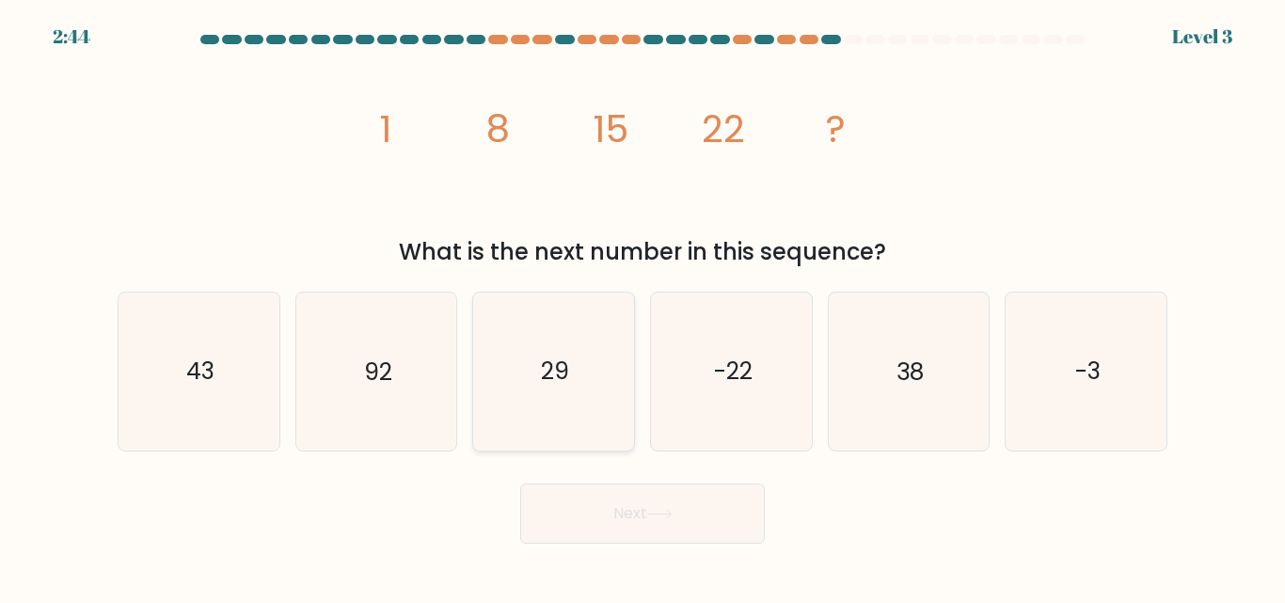
click at [580, 364] on icon "29" at bounding box center [553, 371] width 157 height 157
click at [643, 307] on input "c. 29" at bounding box center [643, 304] width 1 height 5
radio input "true"
click at [694, 509] on button "Next" at bounding box center [642, 514] width 245 height 60
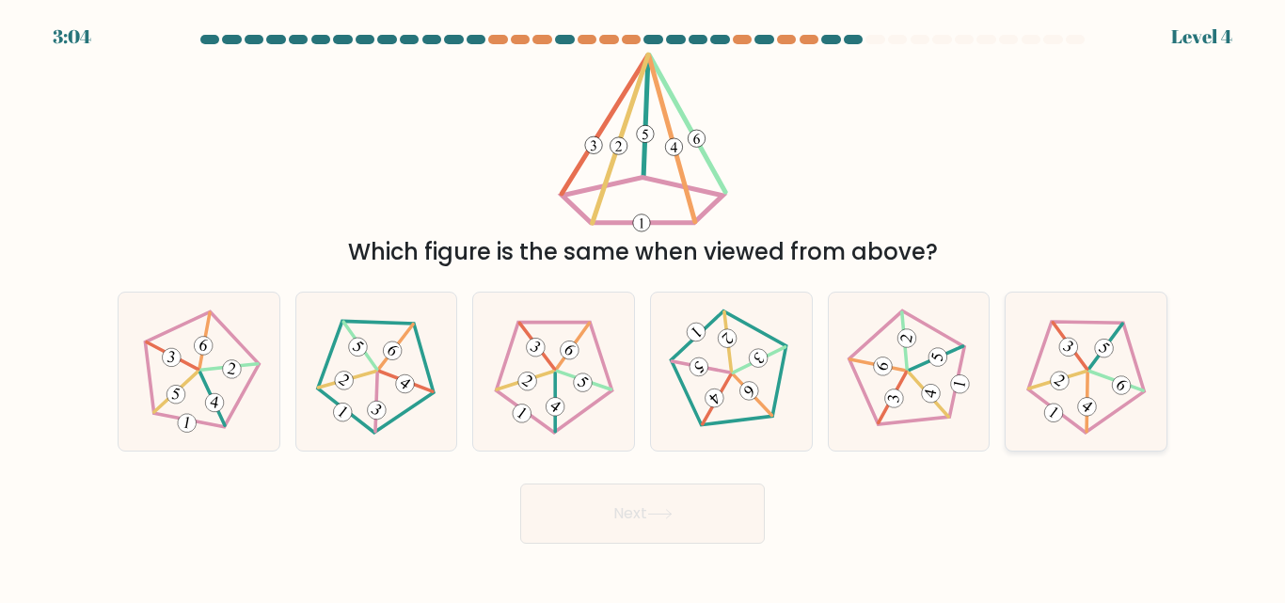
click at [1066, 375] on 752 at bounding box center [1058, 380] width 25 height 25
click at [644, 307] on input "f." at bounding box center [643, 304] width 1 height 5
radio input "true"
click at [701, 514] on button "Next" at bounding box center [642, 514] width 245 height 60
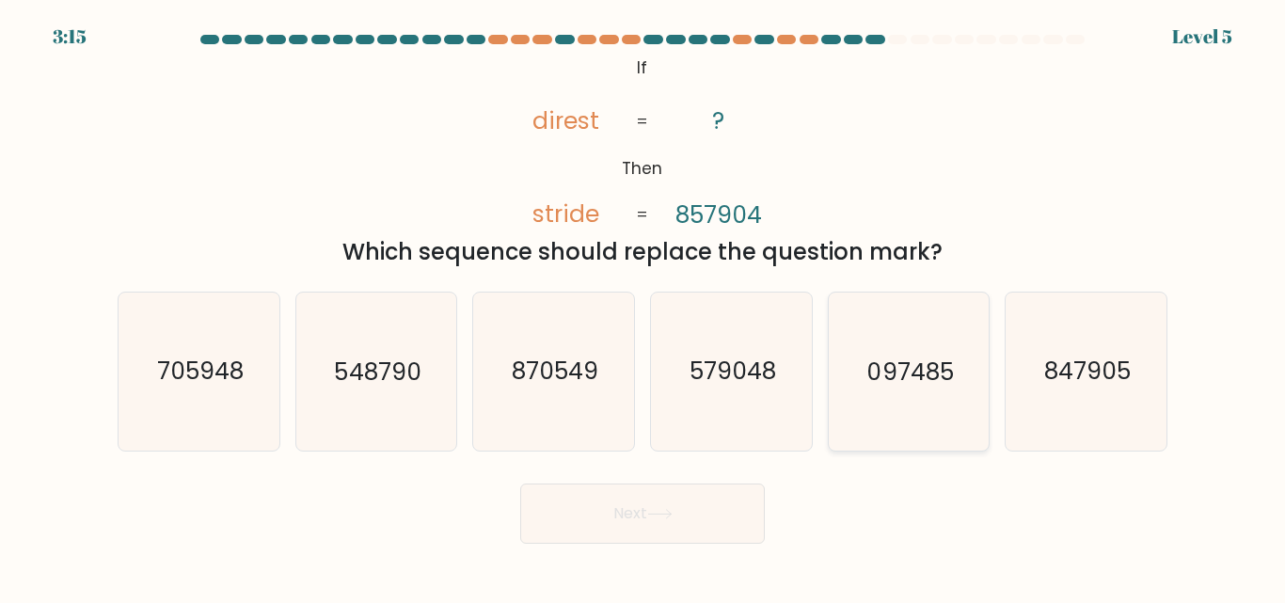
click at [857, 401] on icon "097485" at bounding box center [908, 371] width 157 height 157
click at [644, 307] on input "e. 097485" at bounding box center [643, 304] width 1 height 5
radio input "true"
click at [727, 529] on button "Next" at bounding box center [642, 514] width 245 height 60
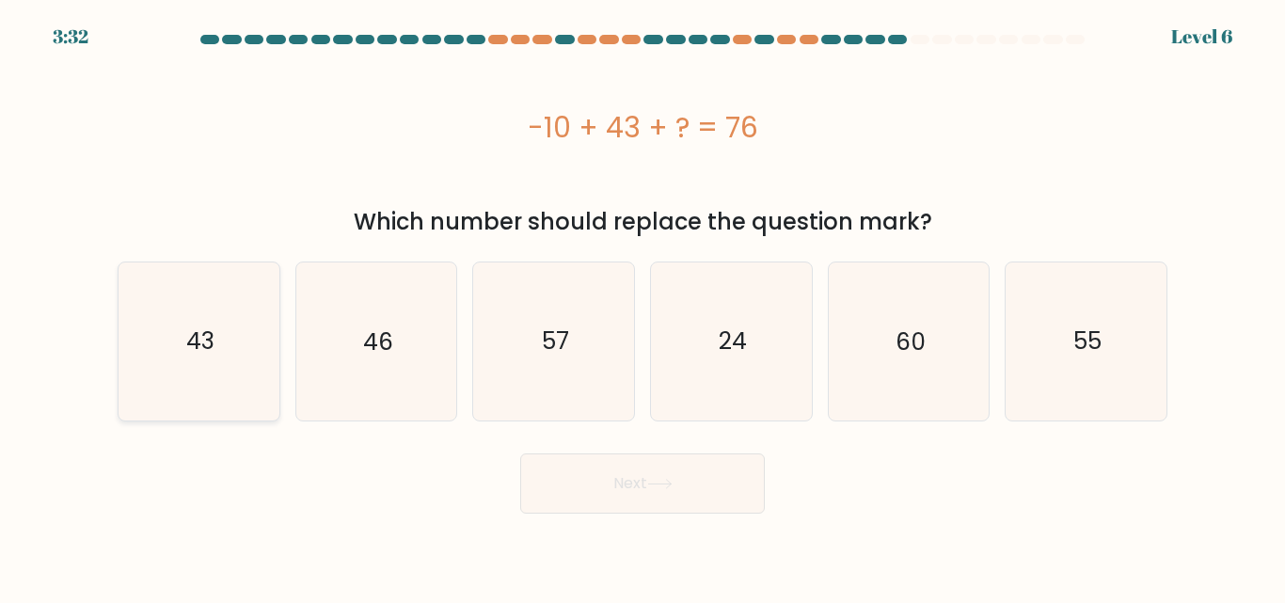
click at [217, 359] on icon "43" at bounding box center [198, 341] width 157 height 157
click at [643, 307] on input "a. 43" at bounding box center [643, 304] width 1 height 5
radio input "true"
click at [581, 499] on button "Next" at bounding box center [642, 484] width 245 height 60
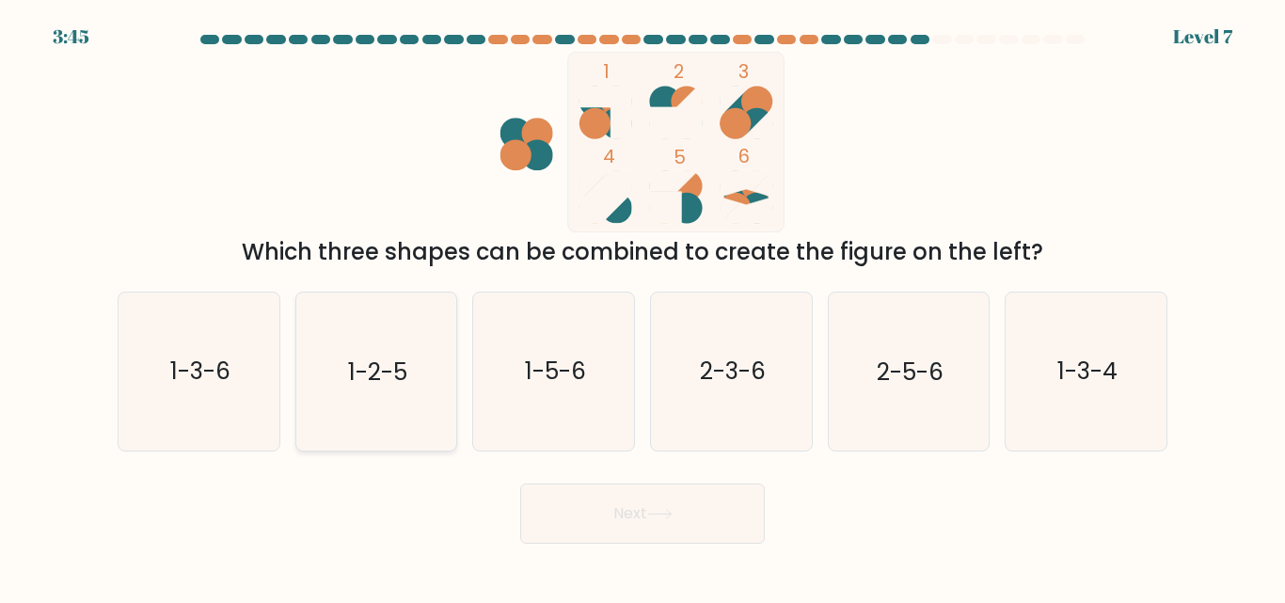
click at [378, 356] on text "1-2-5" at bounding box center [377, 372] width 59 height 33
click at [643, 307] on input "b. 1-2-5" at bounding box center [643, 304] width 1 height 5
radio input "true"
click at [699, 535] on button "Next" at bounding box center [642, 514] width 245 height 60
click at [702, 520] on button "Next" at bounding box center [642, 514] width 245 height 60
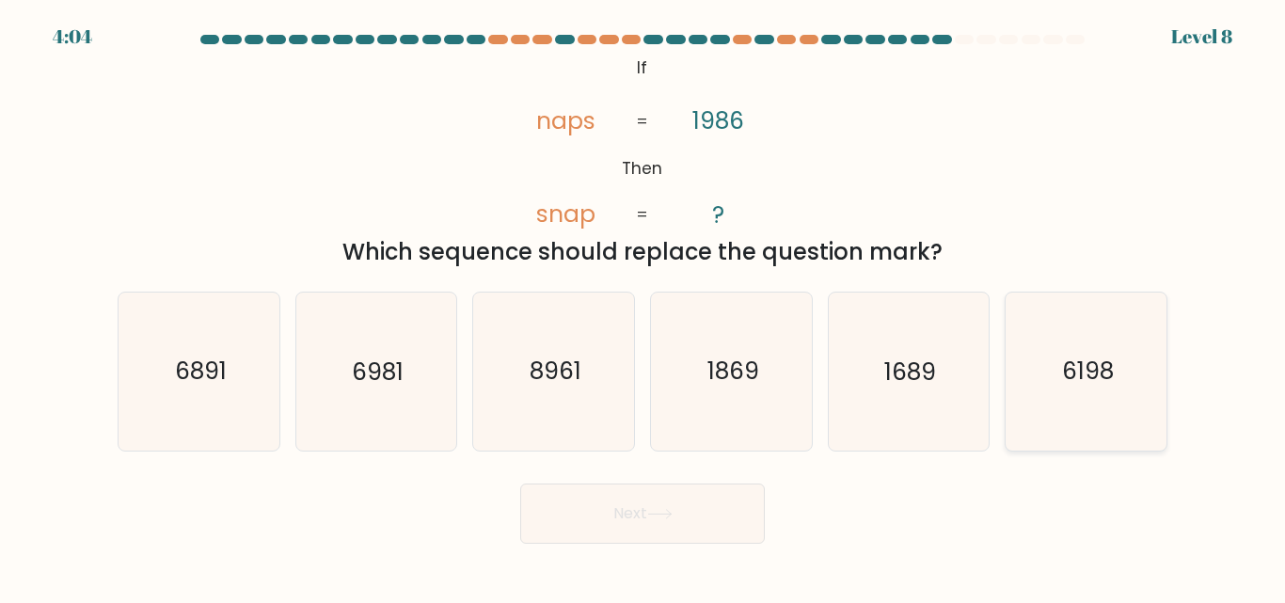
click at [1093, 380] on text "6198" at bounding box center [1088, 372] width 52 height 33
click at [644, 307] on input "f. 6198" at bounding box center [643, 304] width 1 height 5
radio input "true"
click at [740, 522] on button "Next" at bounding box center [642, 514] width 245 height 60
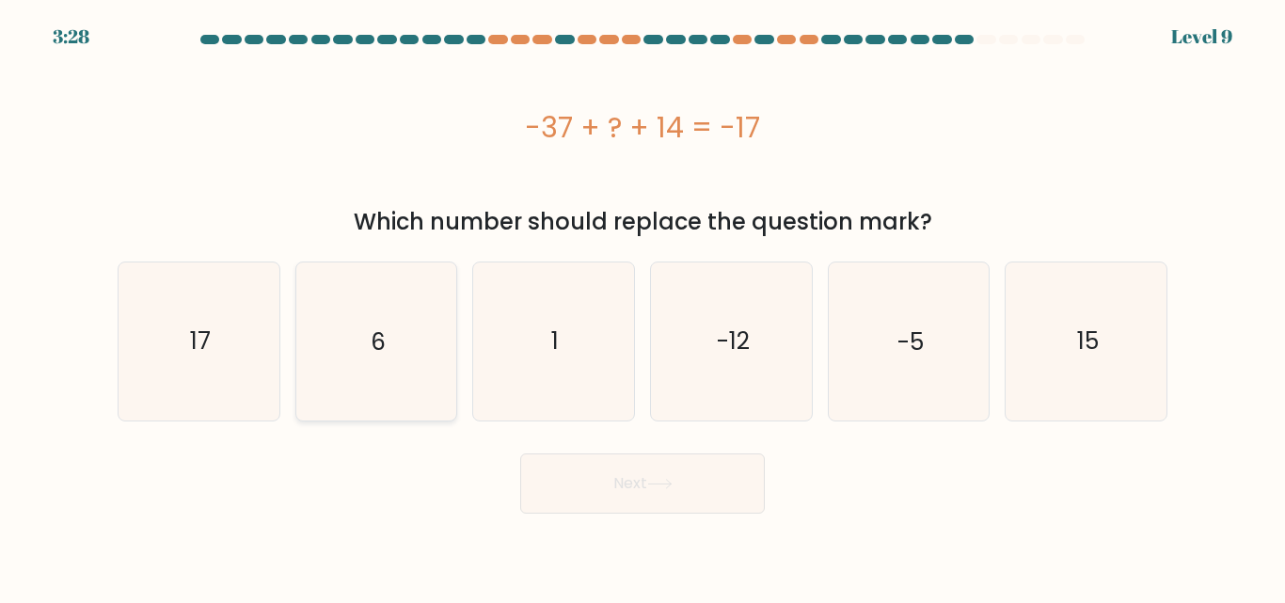
click at [404, 364] on icon "6" at bounding box center [375, 341] width 157 height 157
click at [643, 307] on input "b. 6" at bounding box center [643, 304] width 1 height 5
radio input "true"
click at [688, 497] on button "Next" at bounding box center [642, 484] width 245 height 60
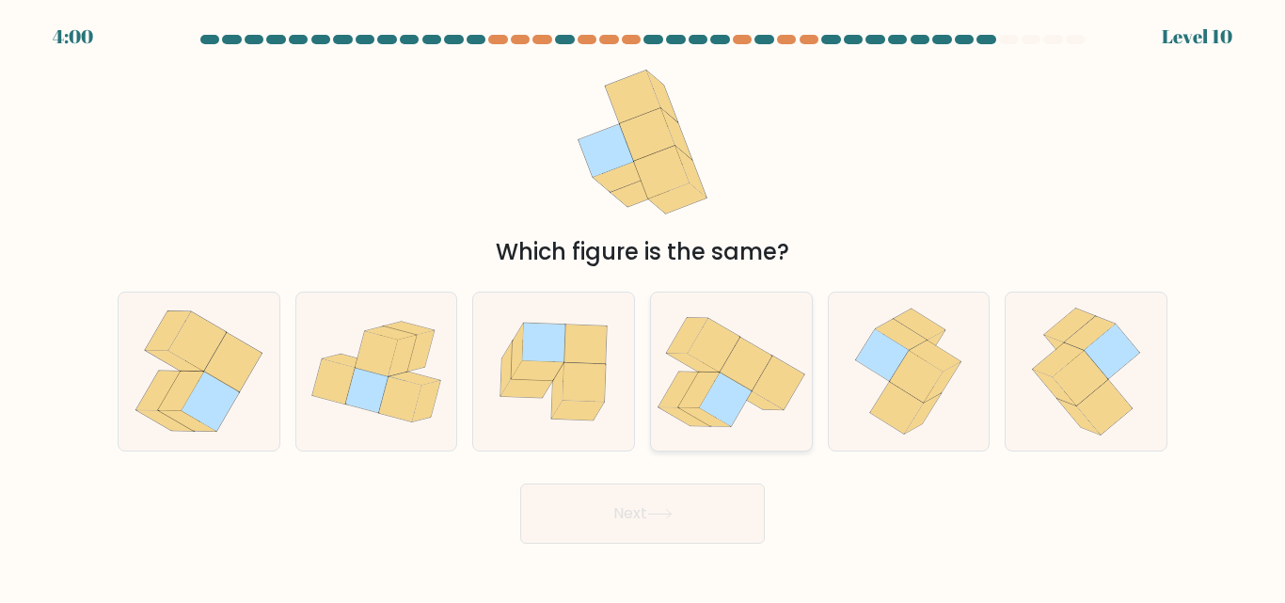
click at [723, 407] on icon at bounding box center [725, 400] width 52 height 54
click at [644, 307] on input "d." at bounding box center [643, 304] width 1 height 5
radio input "true"
click at [667, 512] on icon at bounding box center [659, 514] width 25 height 10
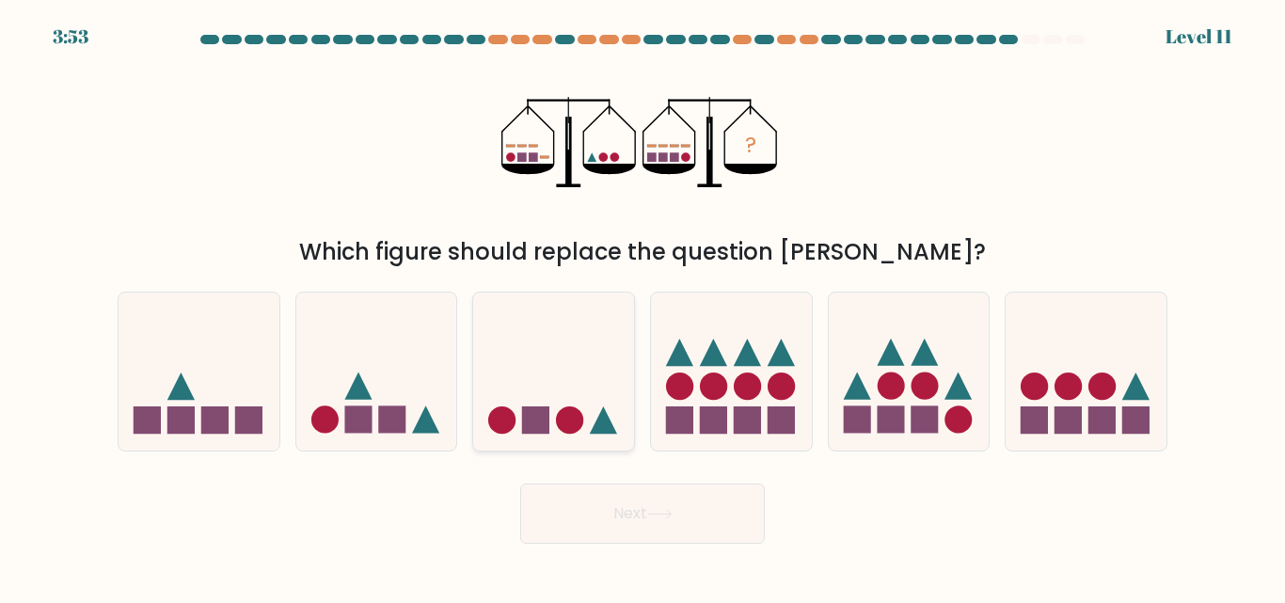
click at [550, 425] on icon at bounding box center [553, 371] width 161 height 133
click at [643, 307] on input "c." at bounding box center [643, 304] width 1 height 5
radio input "true"
click at [694, 533] on button "Next" at bounding box center [642, 514] width 245 height 60
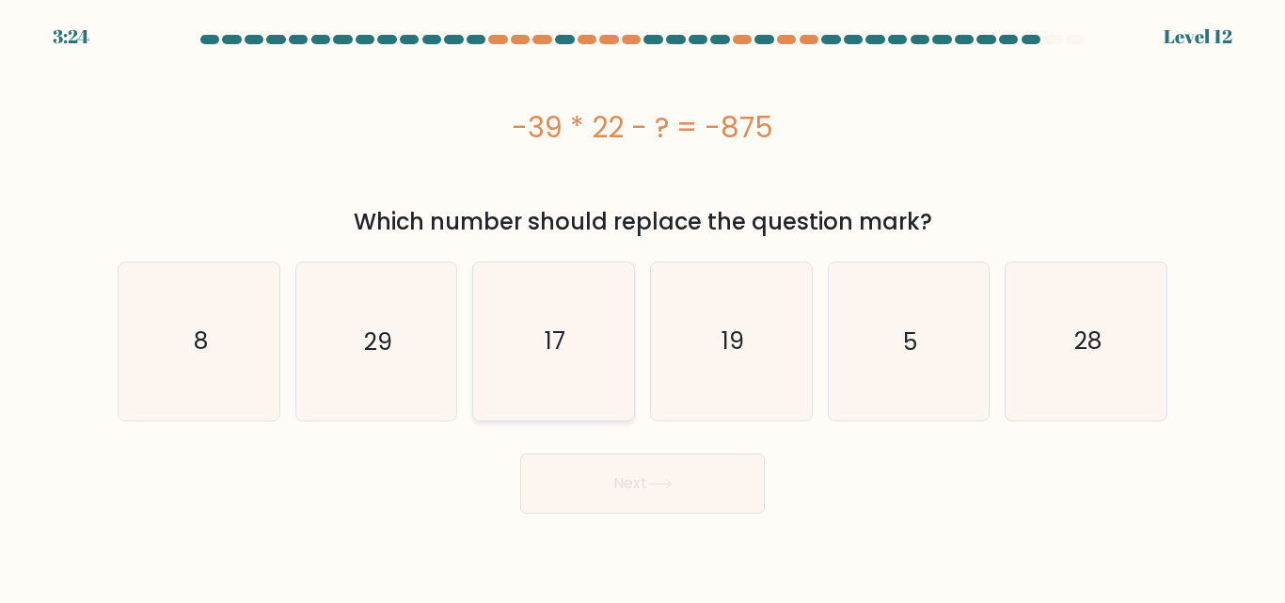
click at [592, 363] on icon "17" at bounding box center [553, 341] width 157 height 157
click at [643, 307] on input "c. 17" at bounding box center [643, 304] width 1 height 5
radio input "true"
click at [701, 474] on button "Next" at bounding box center [642, 484] width 245 height 60
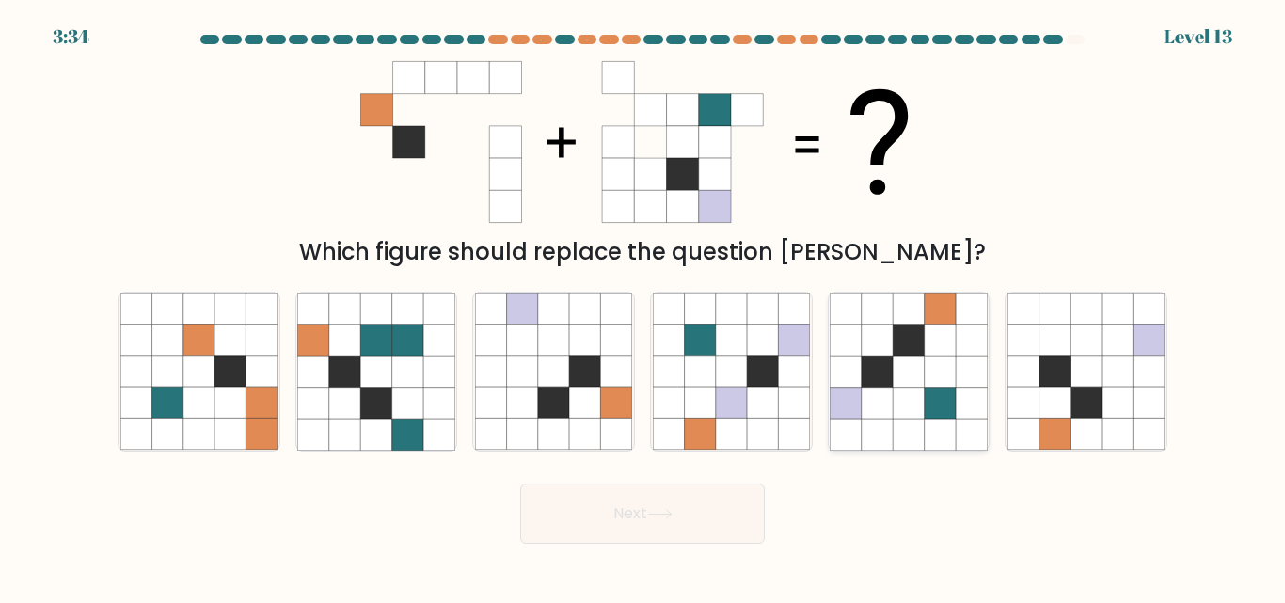
click at [922, 326] on icon at bounding box center [908, 340] width 31 height 31
click at [644, 307] on input "e." at bounding box center [643, 304] width 1 height 5
radio input "true"
click at [663, 521] on button "Next" at bounding box center [642, 514] width 245 height 60
click at [722, 495] on button "Next" at bounding box center [642, 514] width 245 height 60
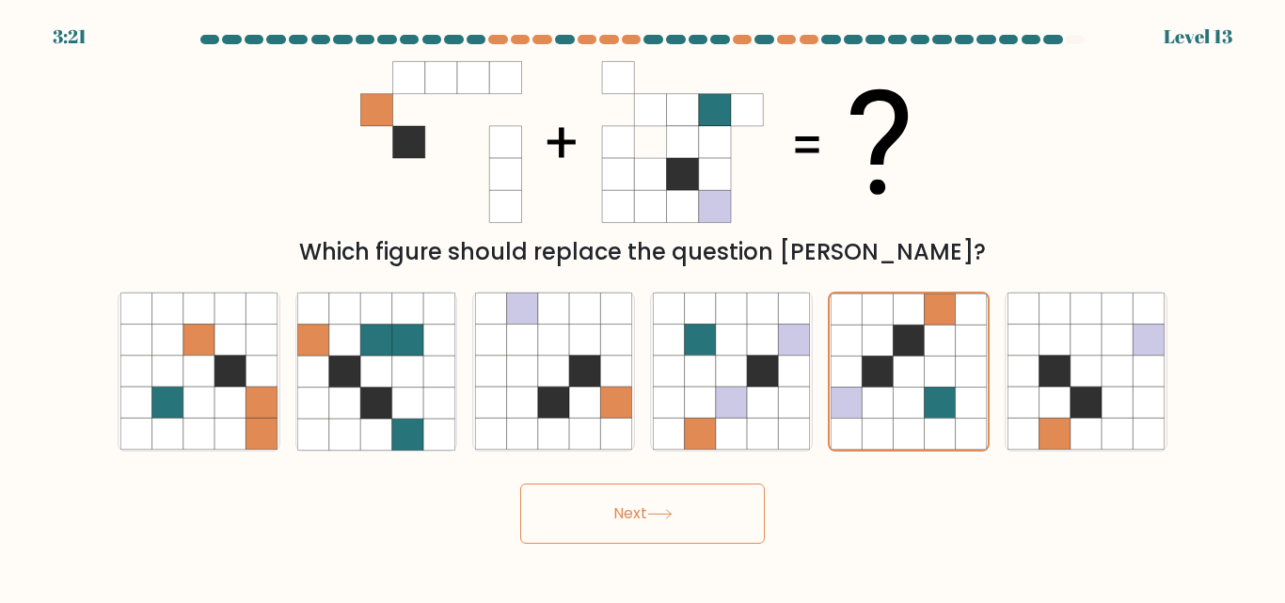
click at [711, 524] on button "Next" at bounding box center [642, 514] width 245 height 60
click at [700, 515] on button "Next" at bounding box center [642, 514] width 245 height 60
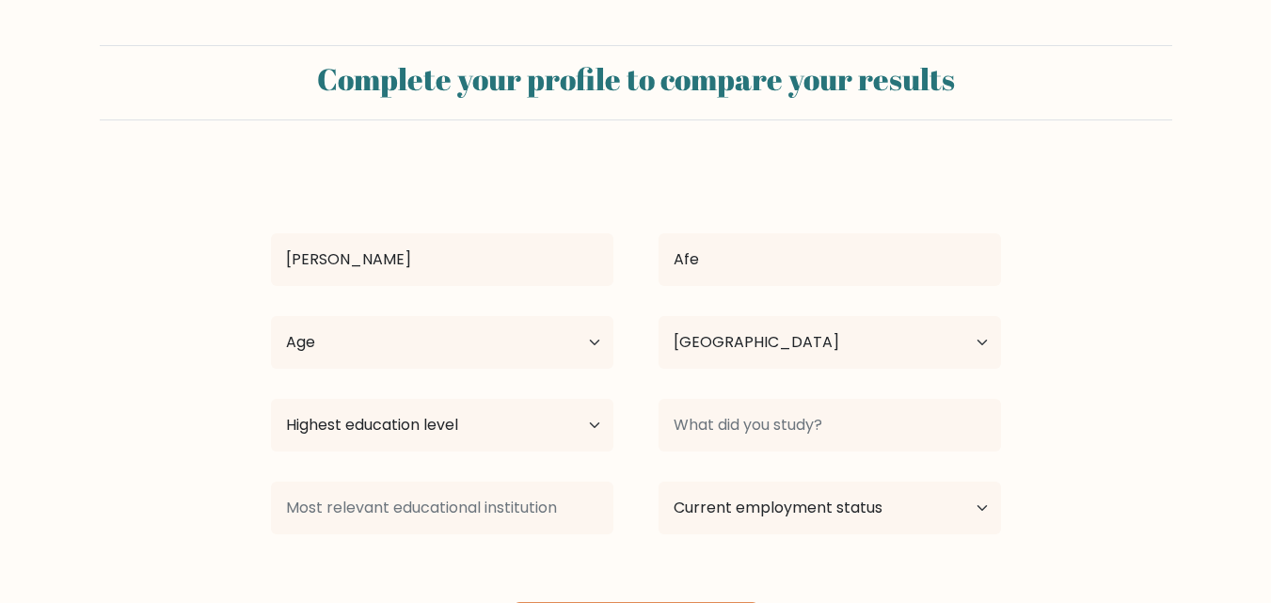
select select "NG"
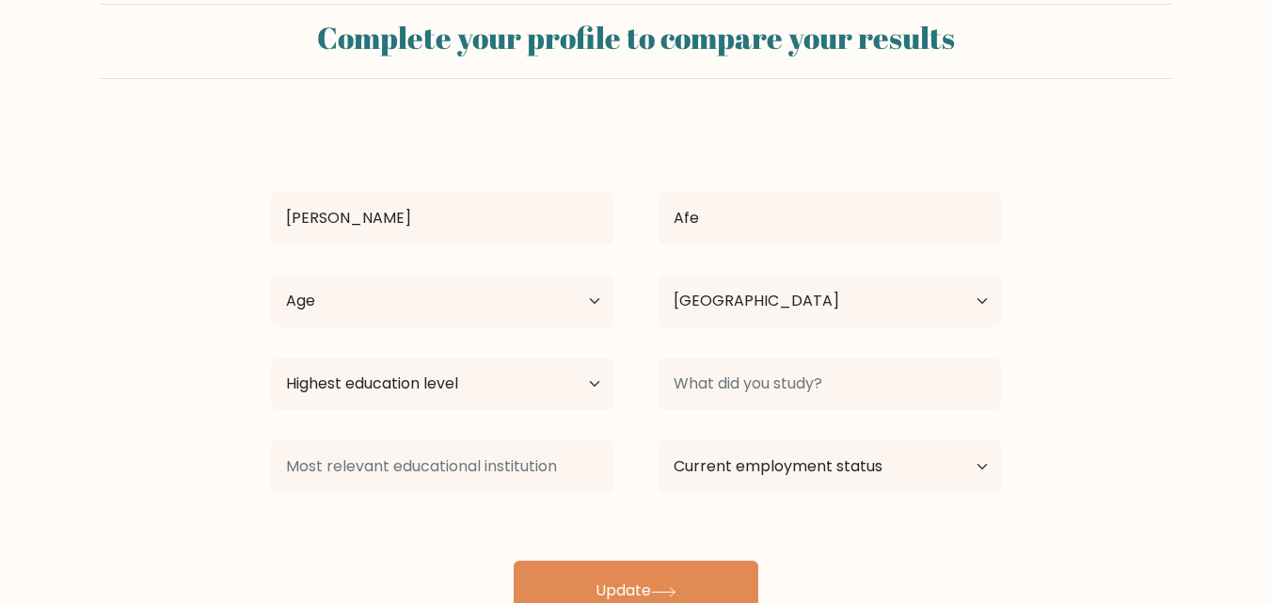
scroll to position [42, 0]
click at [605, 390] on select "Highest education level No schooling Primary Lower Secondary Upper Secondary Oc…" at bounding box center [442, 383] width 343 height 53
select select "bachelors_degree"
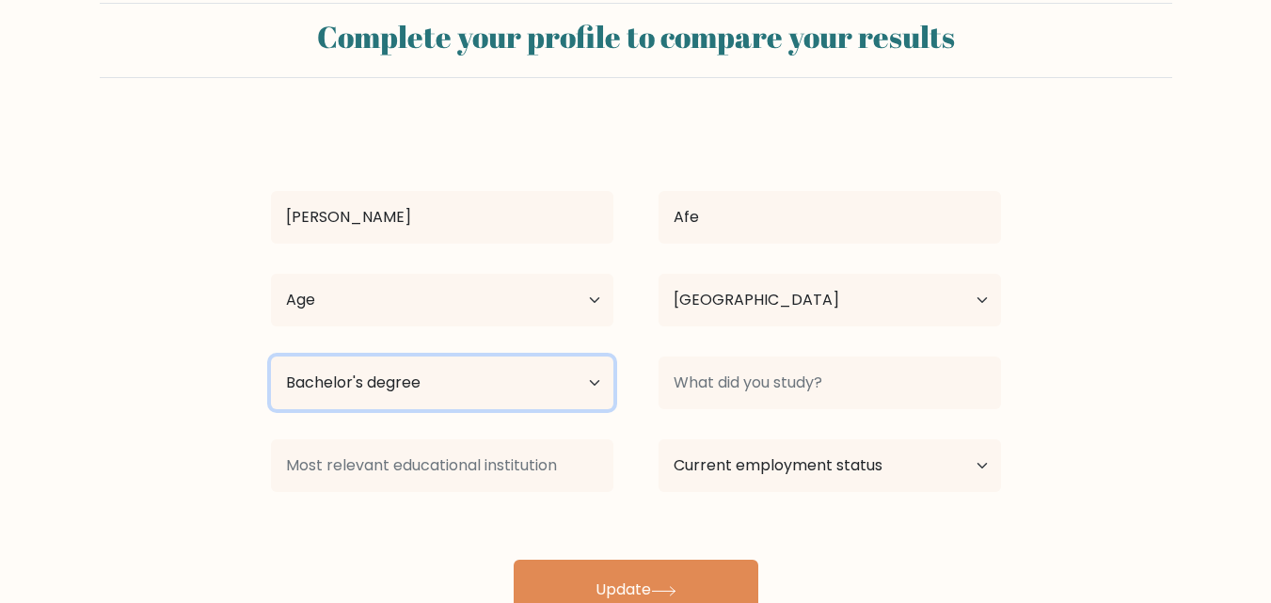
click at [271, 357] on select "Highest education level No schooling Primary Lower Secondary Upper Secondary Oc…" at bounding box center [442, 383] width 343 height 53
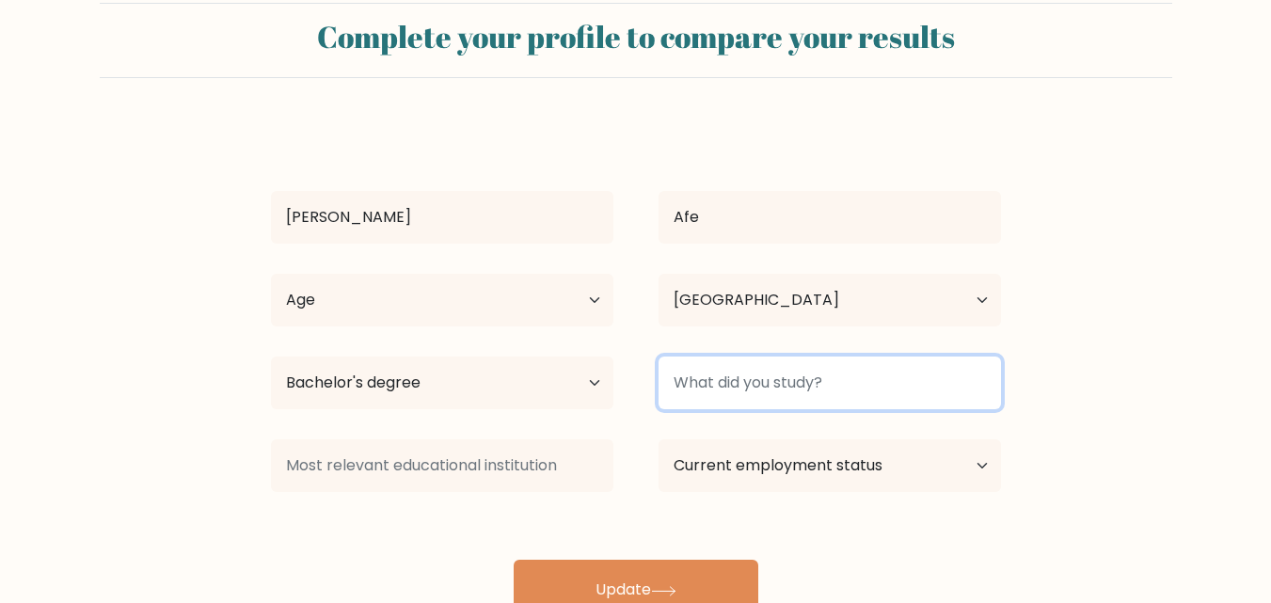
click at [938, 394] on input at bounding box center [830, 383] width 343 height 53
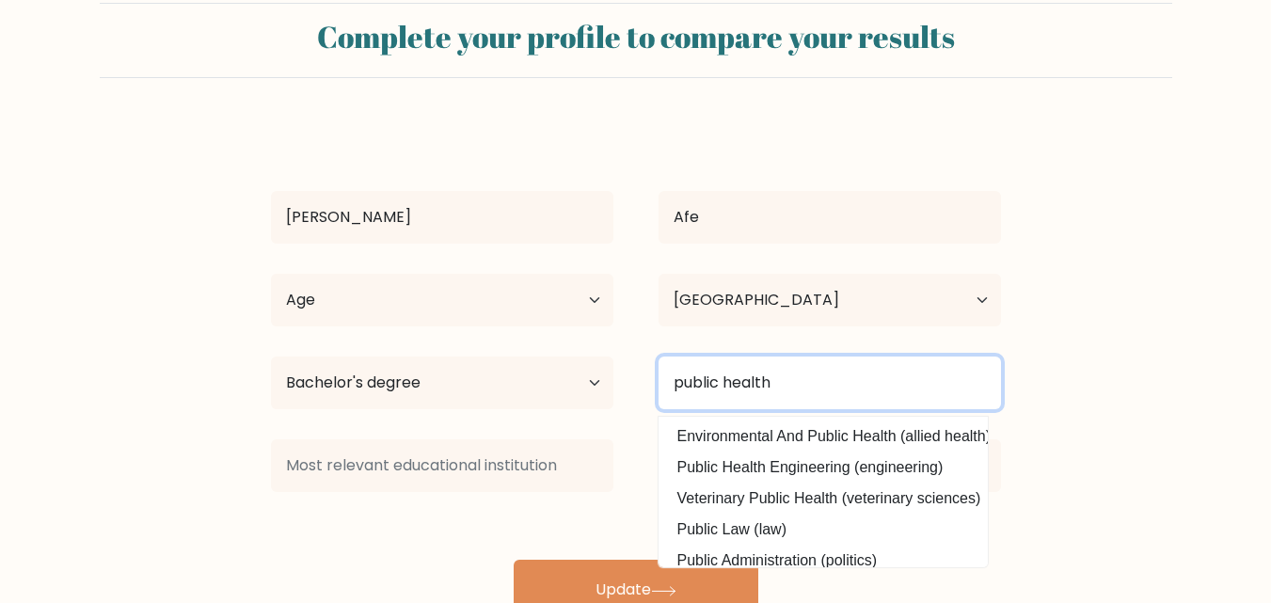
click at [813, 392] on input "public health" at bounding box center [830, 383] width 343 height 53
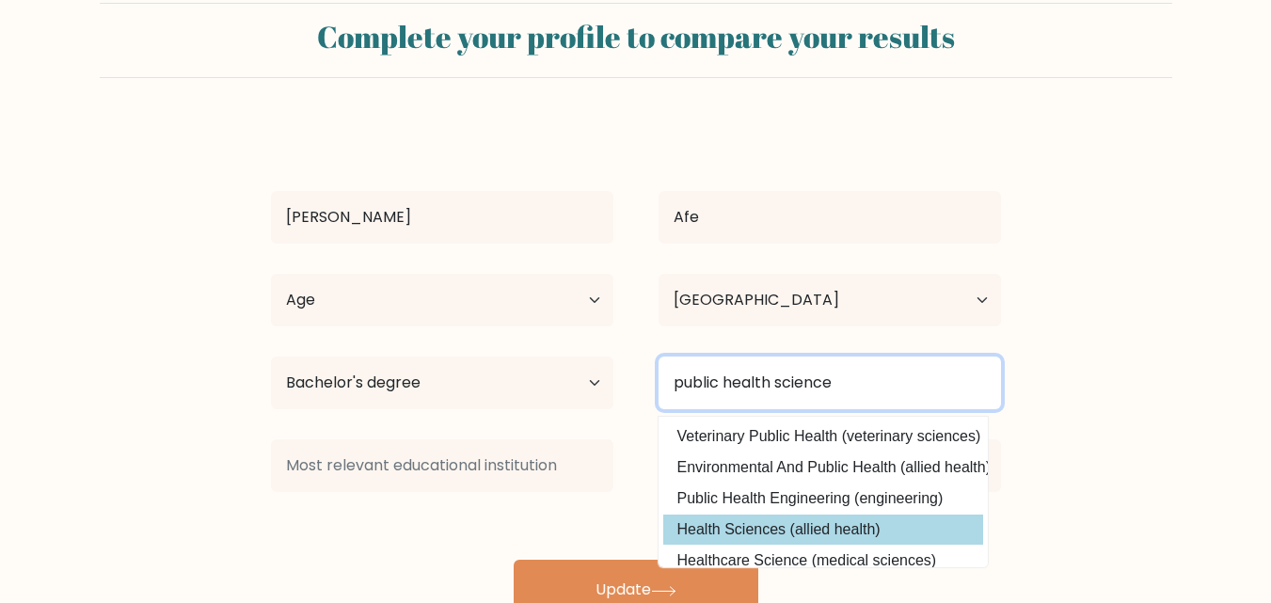
type input "public health science"
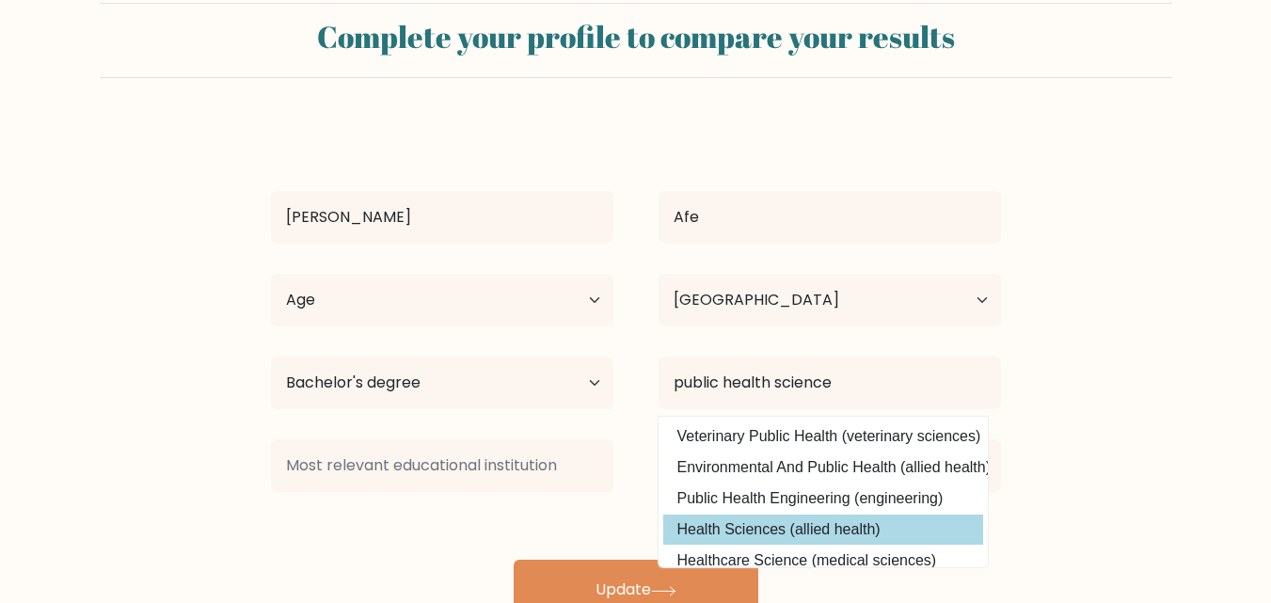
click at [746, 527] on div "[PERSON_NAME] Afe Age Under [DEMOGRAPHIC_DATA] [DEMOGRAPHIC_DATA] [DEMOGRAPHIC_…" at bounding box center [636, 371] width 753 height 497
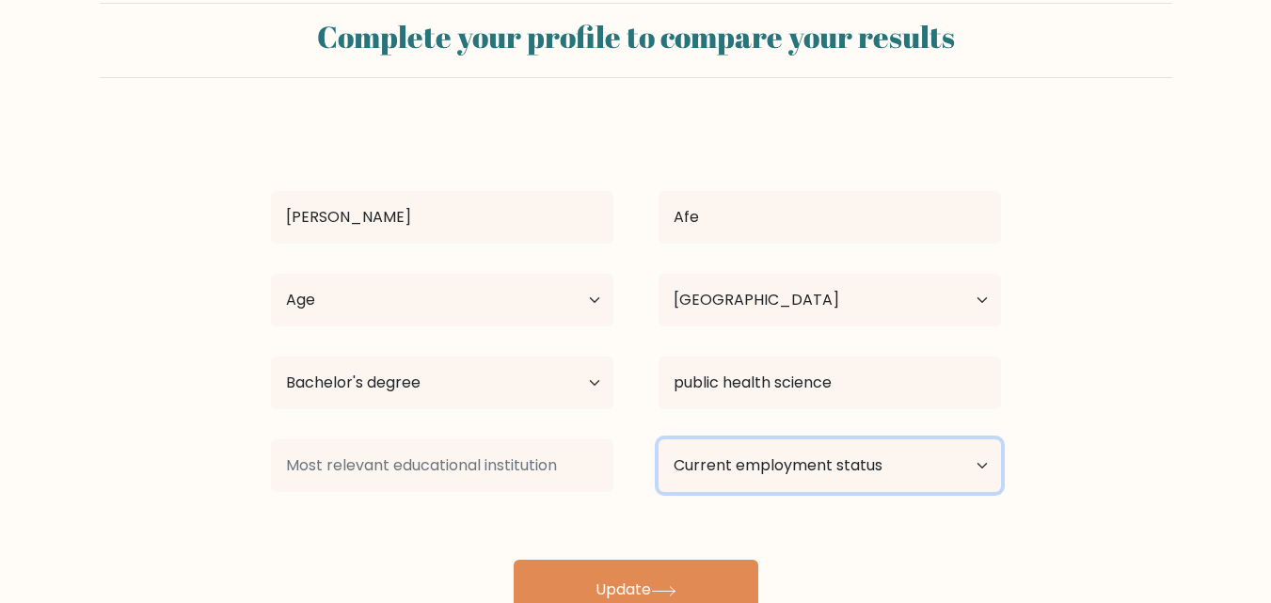
click at [965, 470] on select "Current employment status Employed Student Retired Other / prefer not to answer" at bounding box center [830, 465] width 343 height 53
select select "other"
click at [659, 439] on select "Current employment status Employed Student Retired Other / prefer not to answer" at bounding box center [830, 465] width 343 height 53
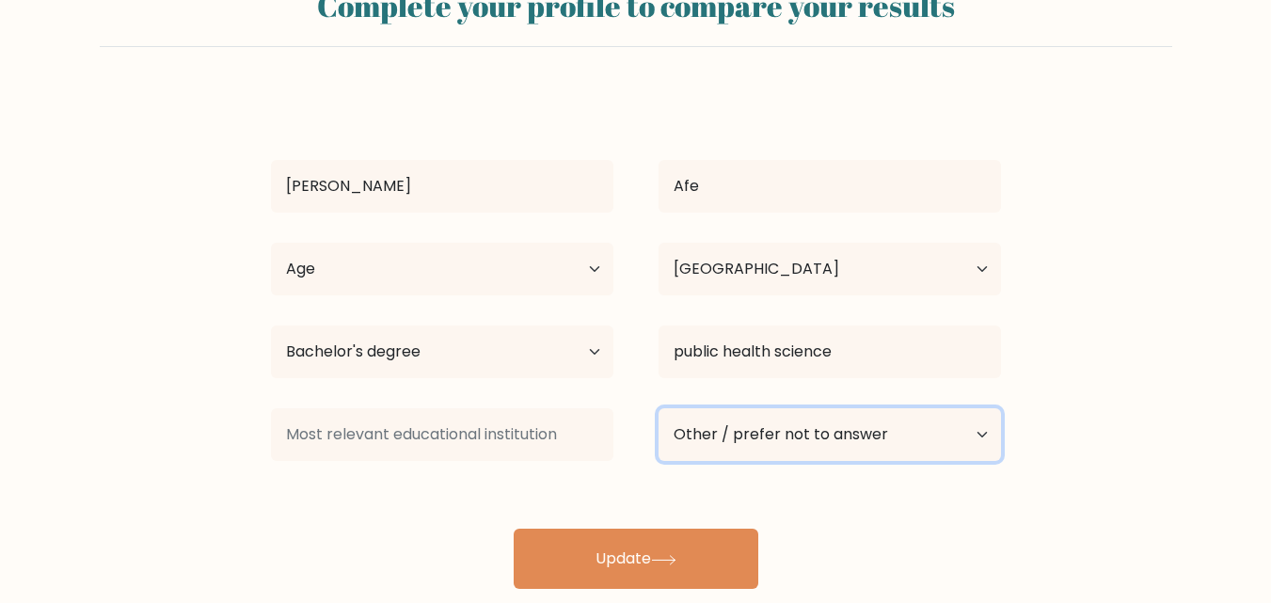
scroll to position [110, 0]
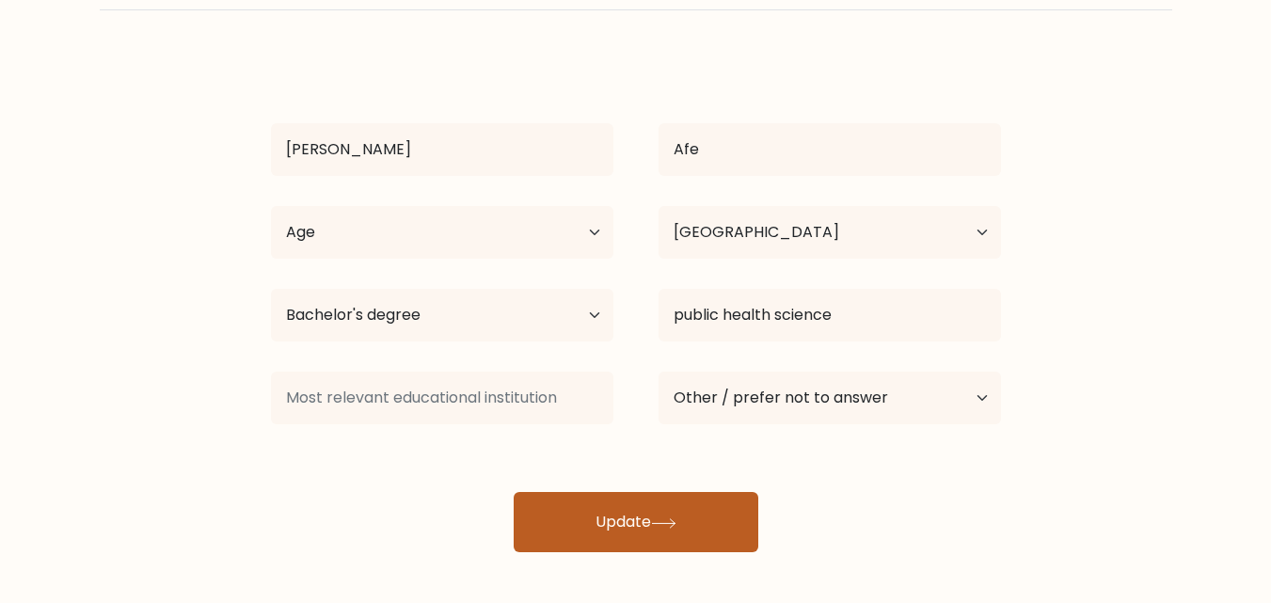
click at [596, 523] on button "Update" at bounding box center [636, 522] width 245 height 60
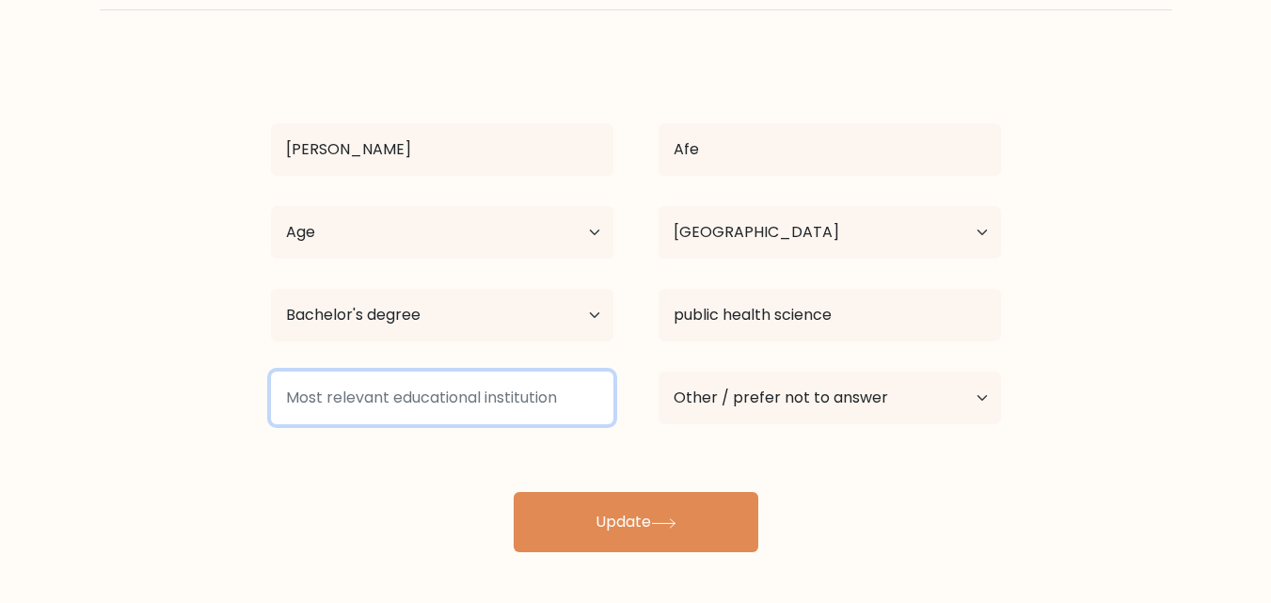
click at [540, 414] on input at bounding box center [442, 398] width 343 height 53
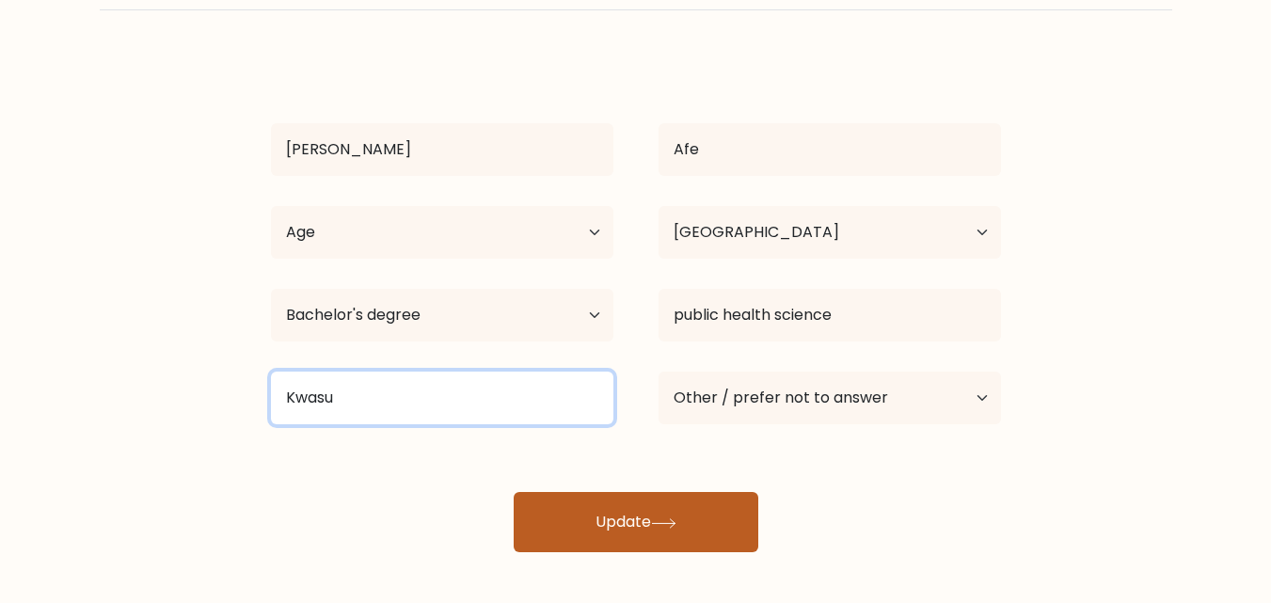
type input "Kwasu"
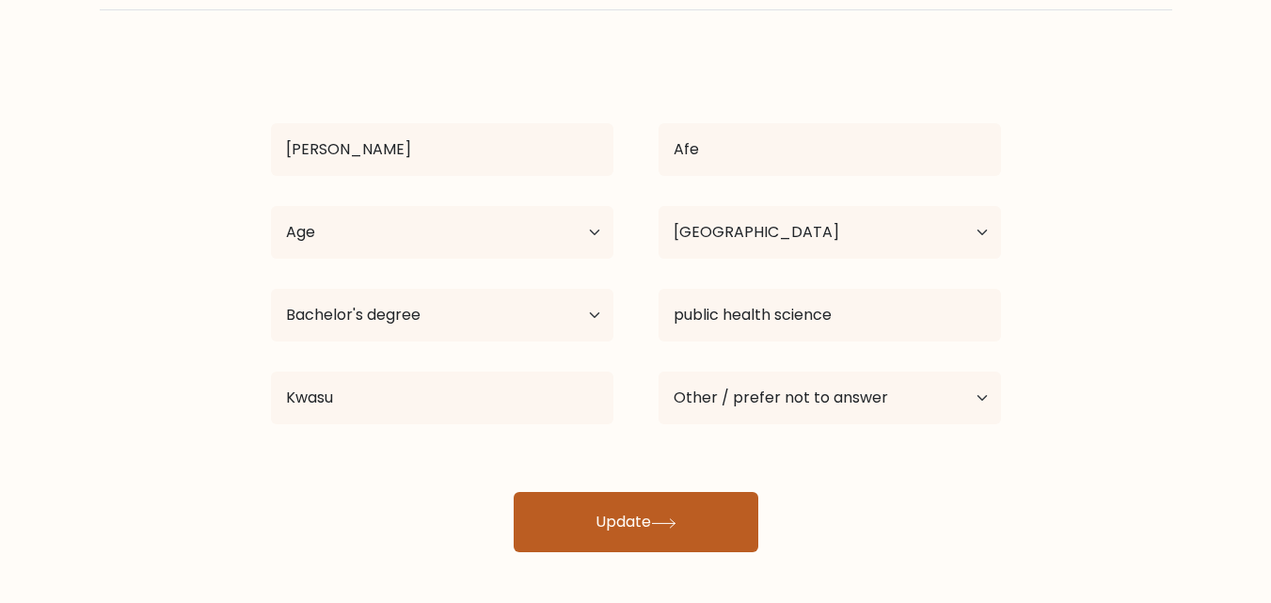
click at [665, 516] on button "Update" at bounding box center [636, 522] width 245 height 60
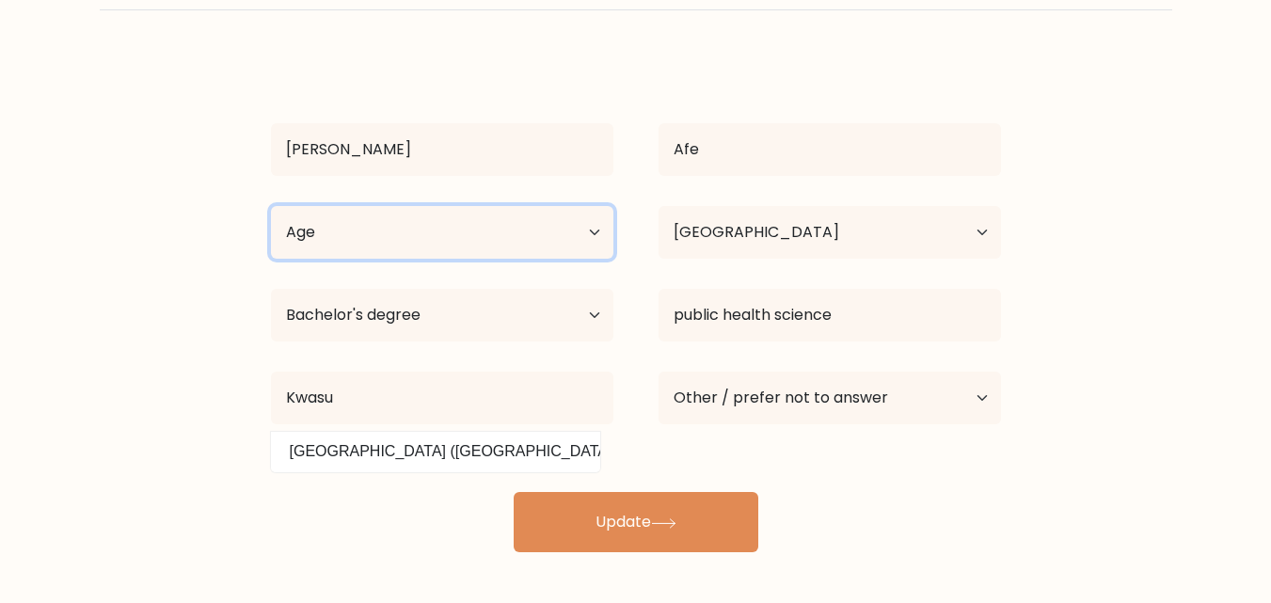
click at [582, 232] on select "Age Under [DEMOGRAPHIC_DATA] [DEMOGRAPHIC_DATA] [DEMOGRAPHIC_DATA] [DEMOGRAPHIC…" at bounding box center [442, 232] width 343 height 53
select select "25_34"
click at [271, 206] on select "Age Under 18 years old 18-24 years old 25-34 years old 35-44 years old 45-54 ye…" at bounding box center [442, 232] width 343 height 53
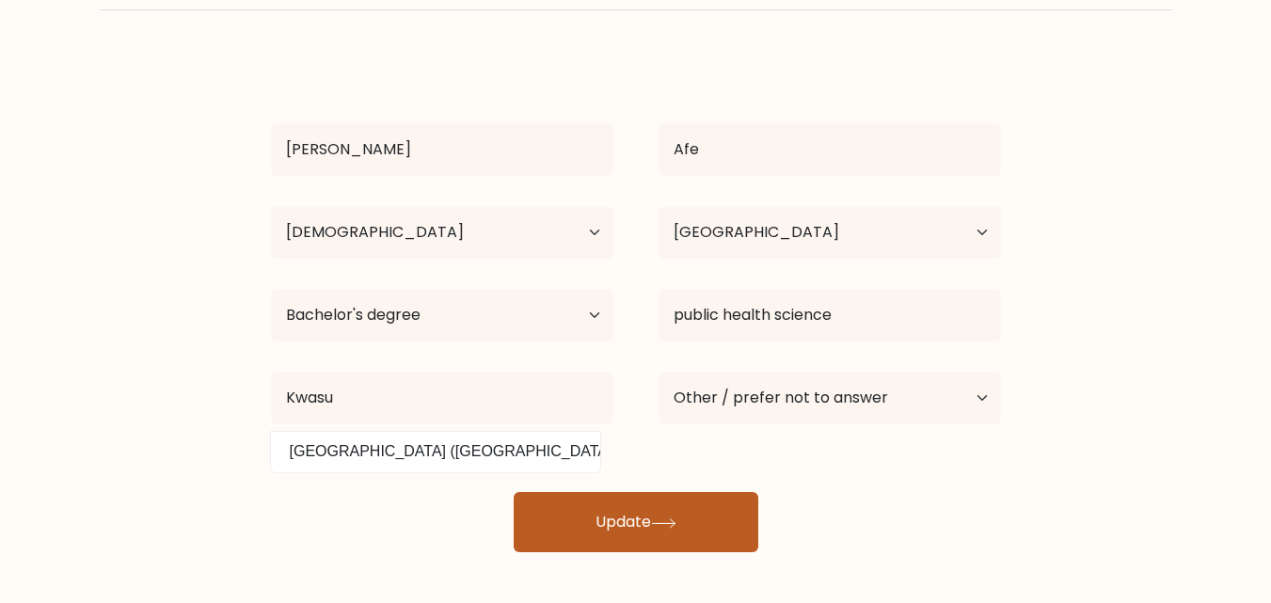
click at [656, 513] on button "Update" at bounding box center [636, 522] width 245 height 60
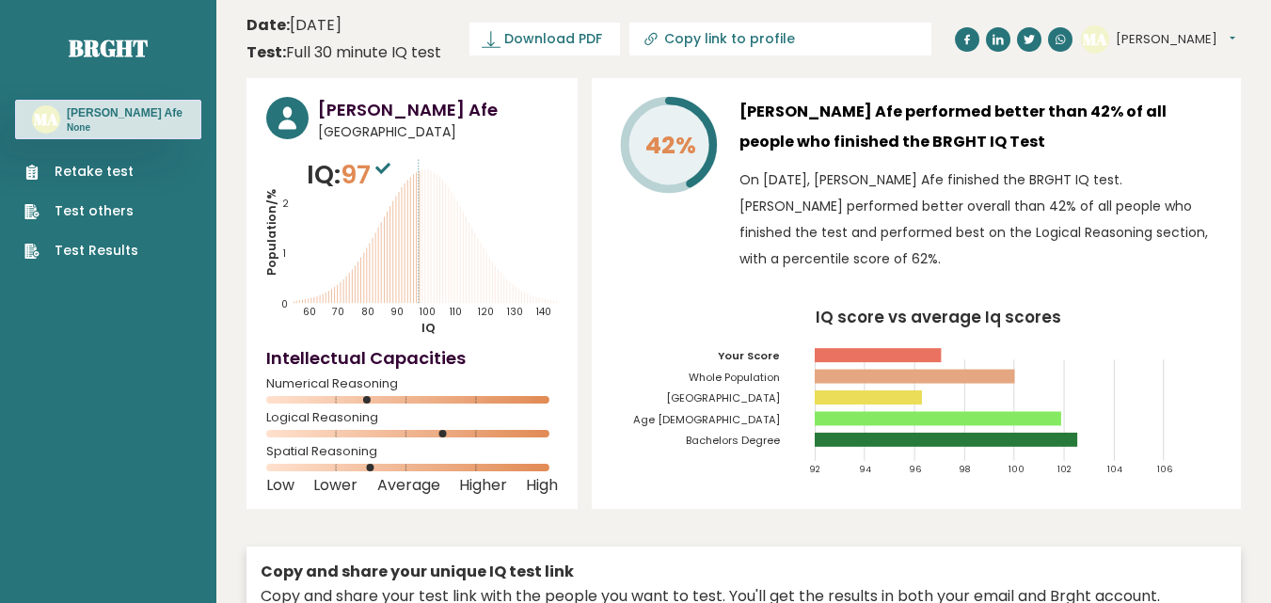
drag, startPoint x: 1257, startPoint y: 3, endPoint x: 701, endPoint y: 210, distance: 593.4
click at [701, 210] on div "42%" at bounding box center [668, 189] width 113 height 184
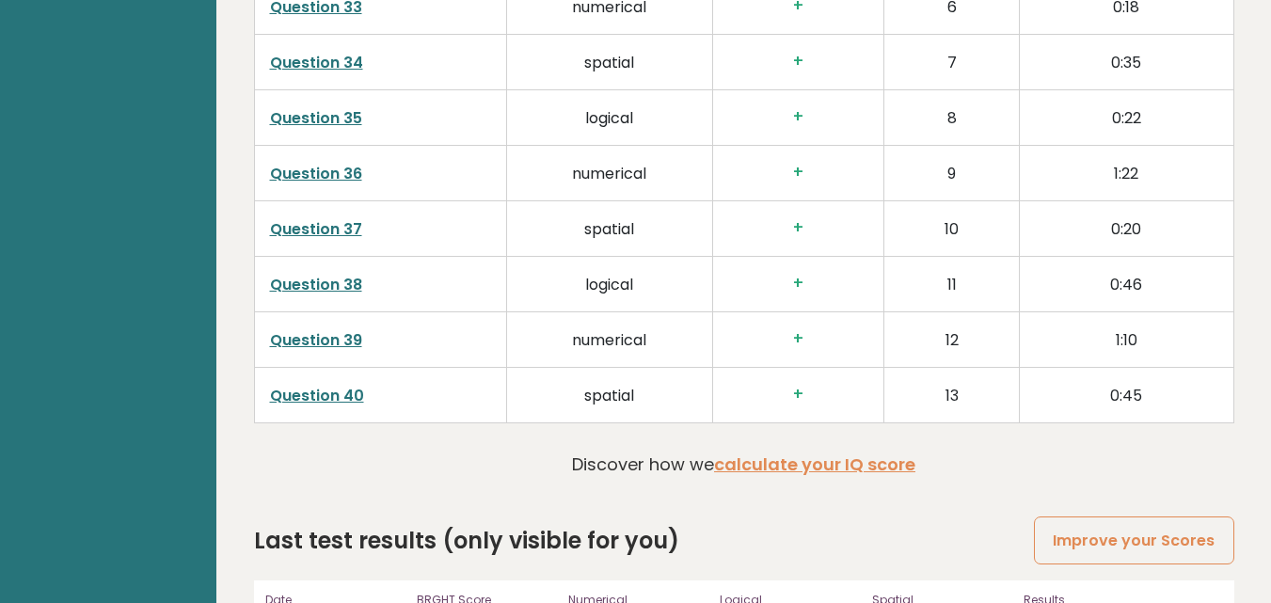
scroll to position [4822, 0]
